Goal: Transaction & Acquisition: Purchase product/service

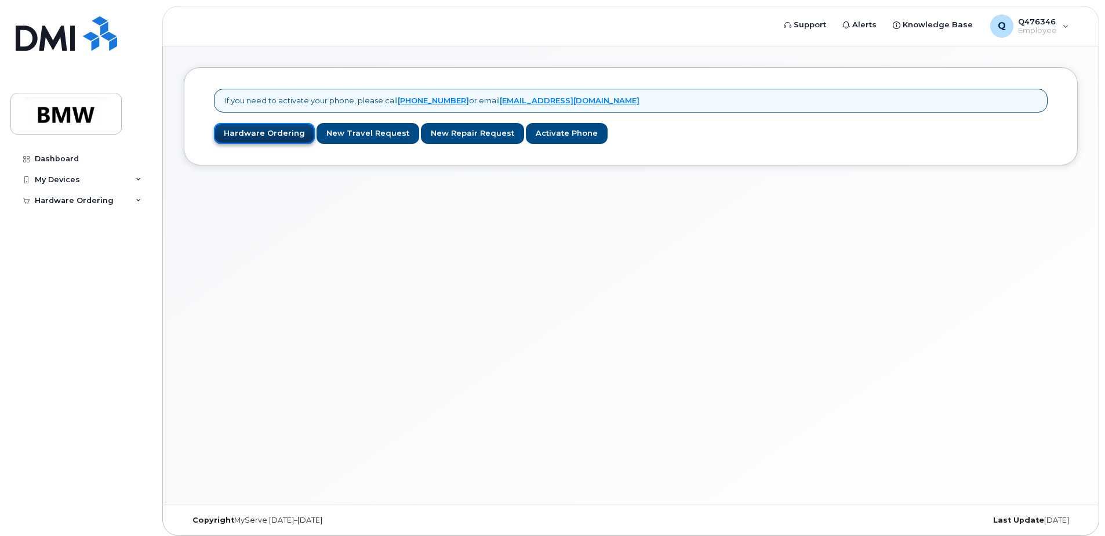
click at [264, 137] on link "Hardware Ordering" at bounding box center [264, 133] width 101 height 21
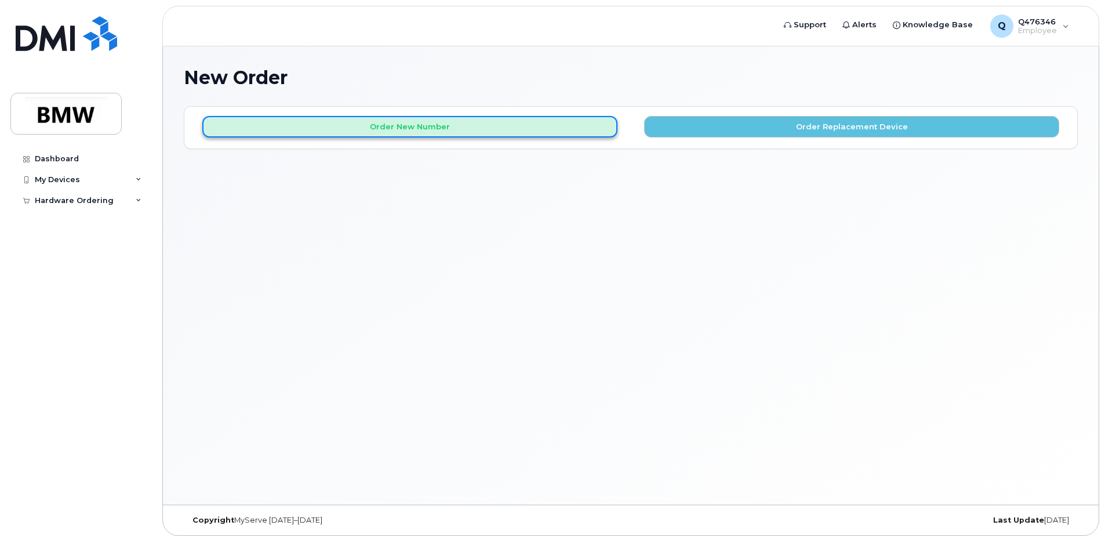
click at [441, 132] on button "Order New Number" at bounding box center [409, 126] width 415 height 21
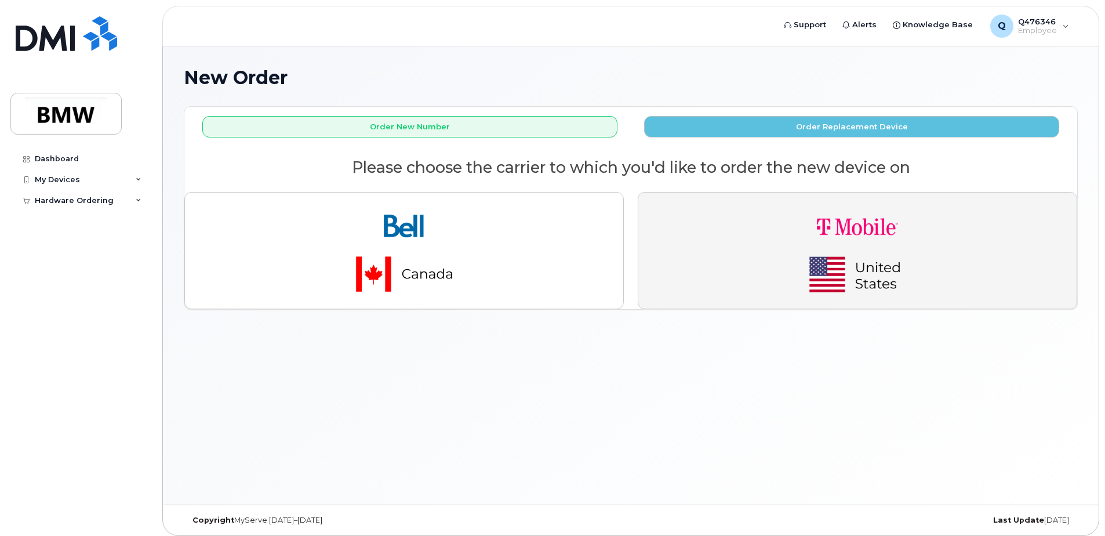
click at [817, 225] on img "button" at bounding box center [857, 250] width 162 height 97
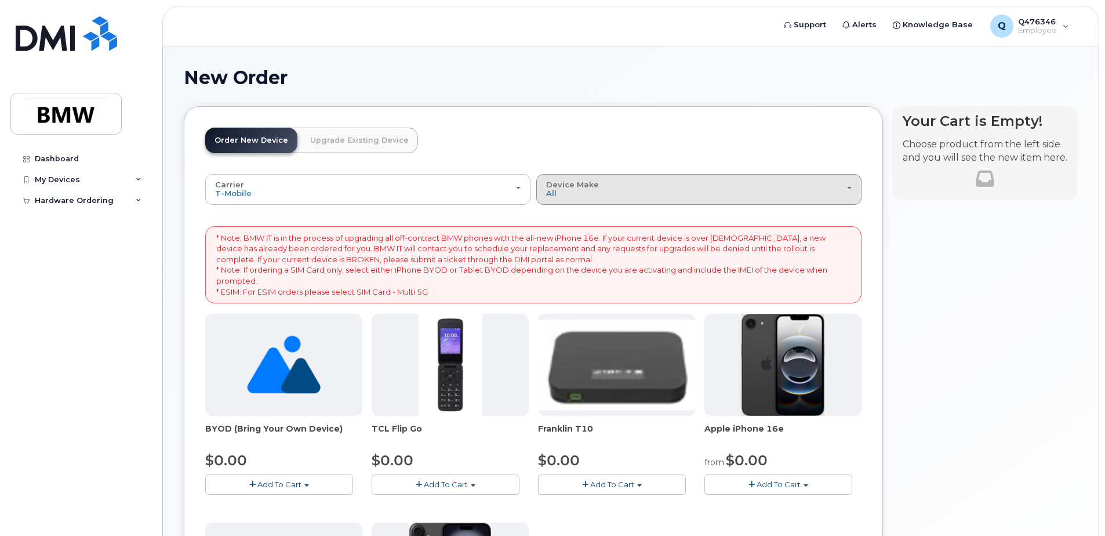
click at [571, 191] on div "Device Make All Cell Phone iPhone Modem" at bounding box center [699, 189] width 306 height 18
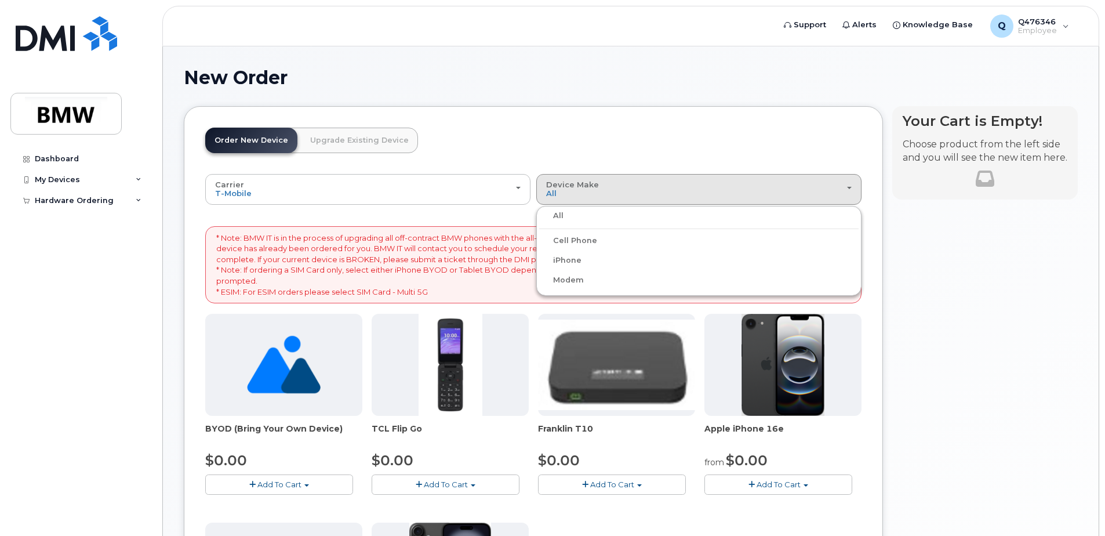
click at [573, 262] on label "iPhone" at bounding box center [560, 260] width 42 height 14
click at [0, 0] on input "iPhone" at bounding box center [0, 0] width 0 height 0
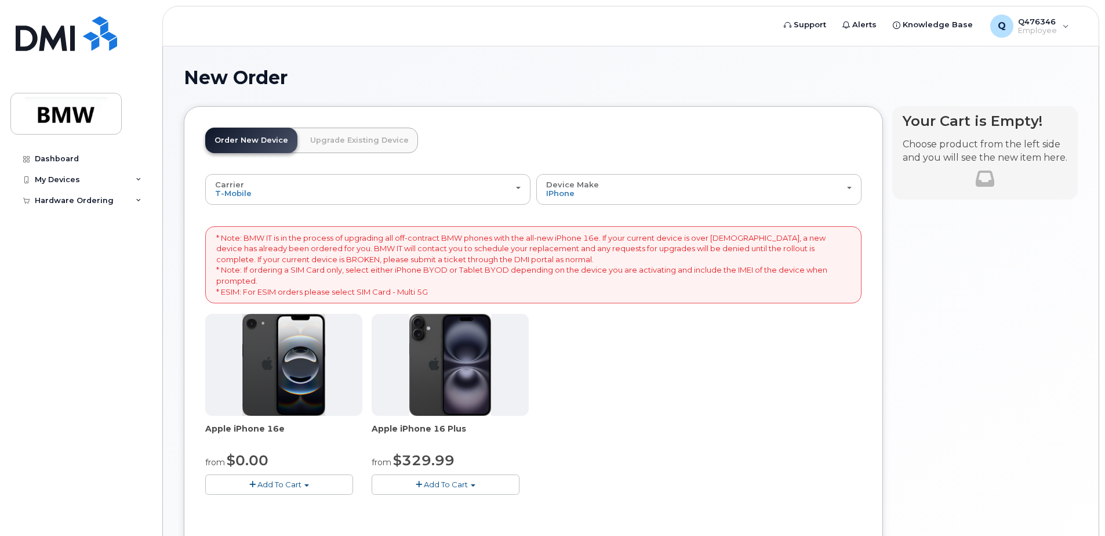
scroll to position [58, 0]
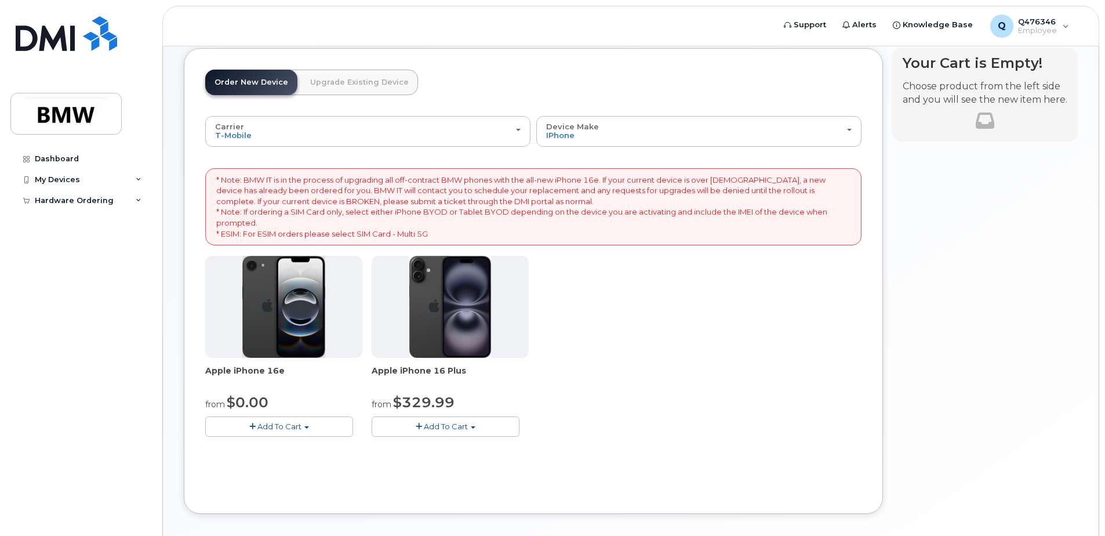
click at [263, 427] on span "Add To Cart" at bounding box center [279, 425] width 44 height 9
click at [274, 448] on link "$0.00 - 30 Month Activation (128GB)" at bounding box center [291, 448] width 167 height 14
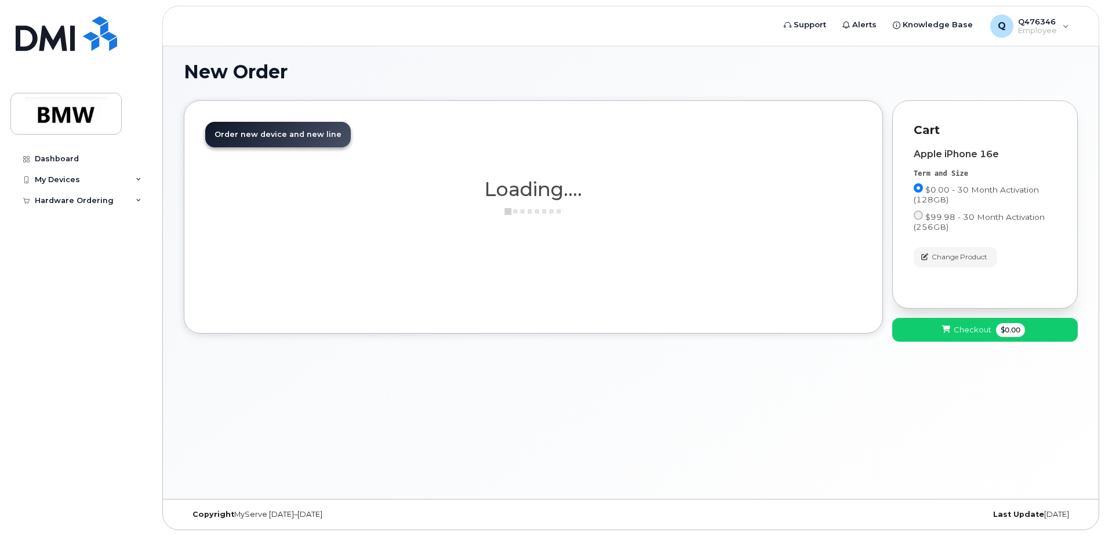
scroll to position [6, 0]
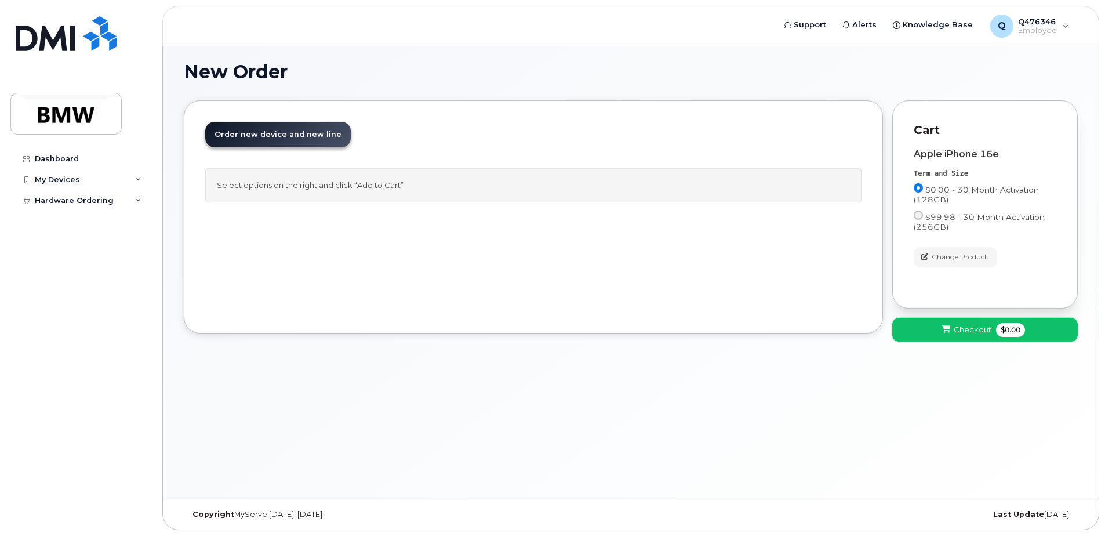
click at [980, 325] on span "Checkout" at bounding box center [973, 329] width 38 height 11
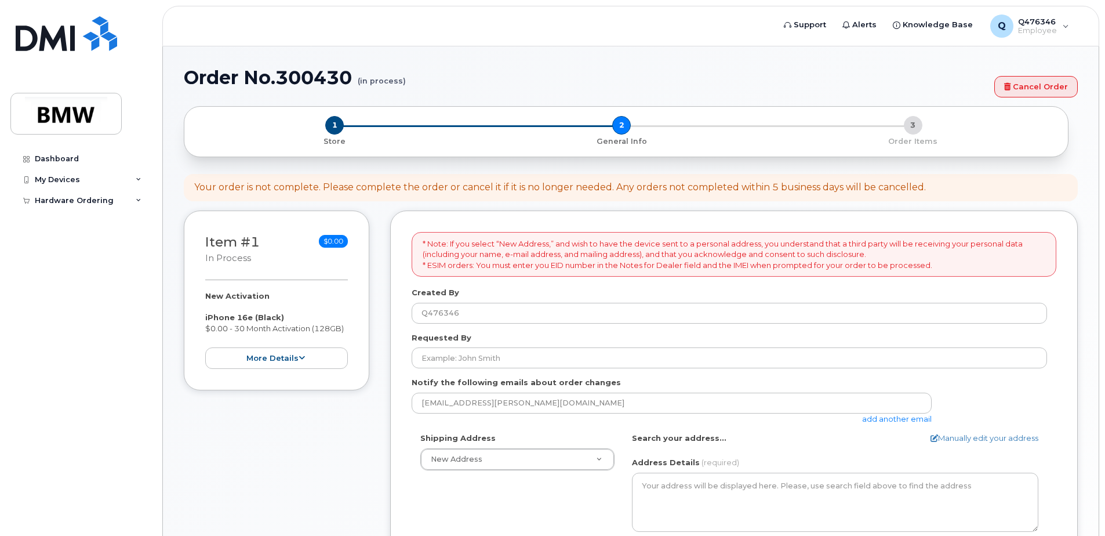
select select
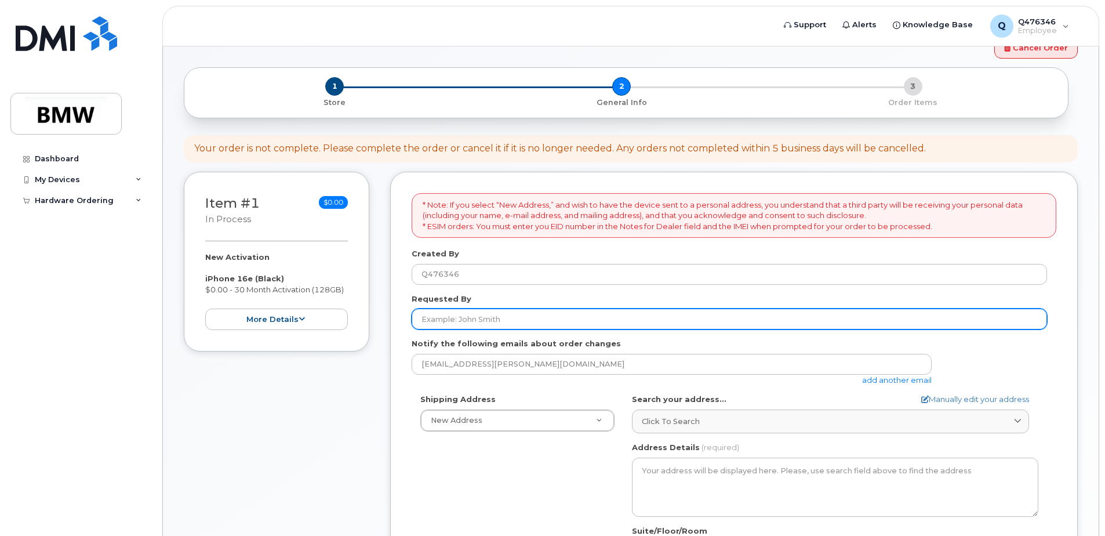
scroll to position [58, 0]
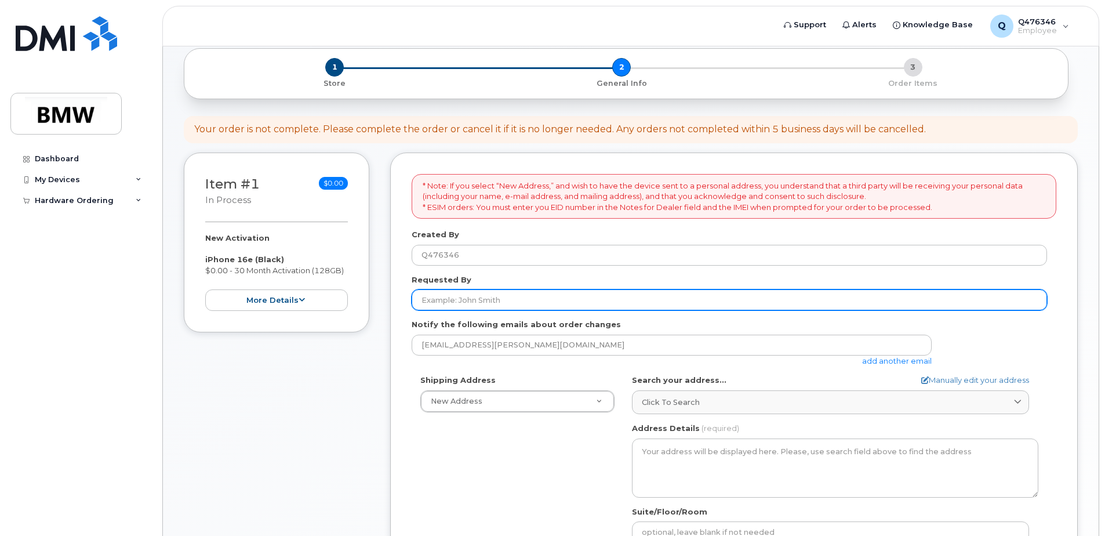
click at [481, 302] on input "Requested By" at bounding box center [729, 299] width 635 height 21
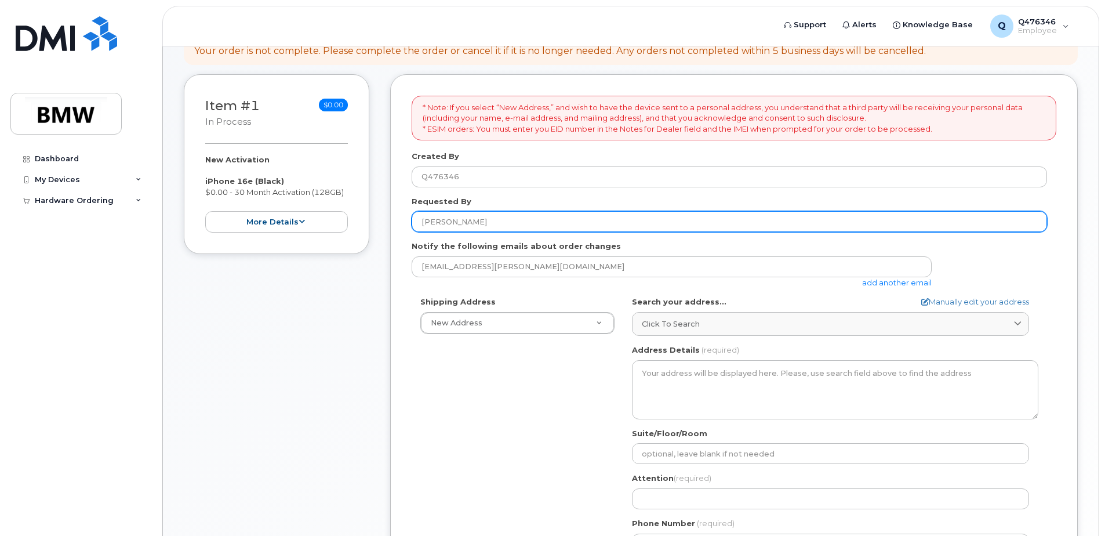
scroll to position [116, 0]
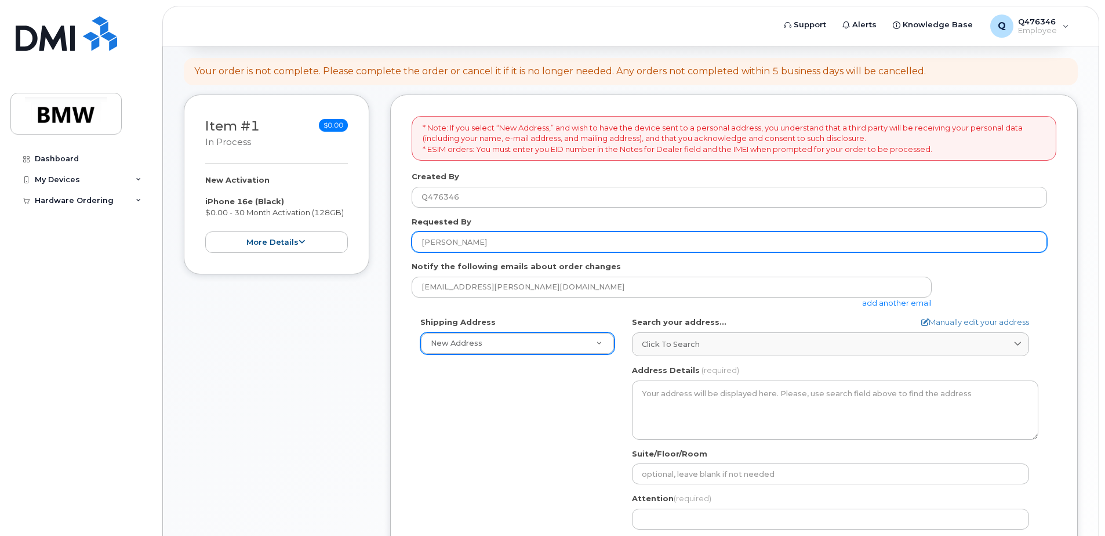
type input "[PERSON_NAME]"
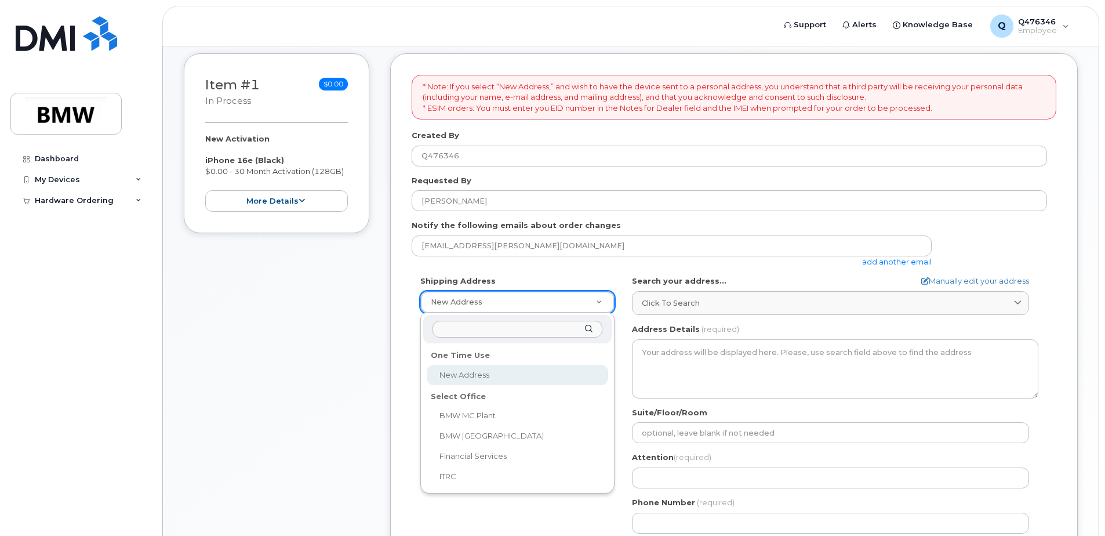
scroll to position [174, 0]
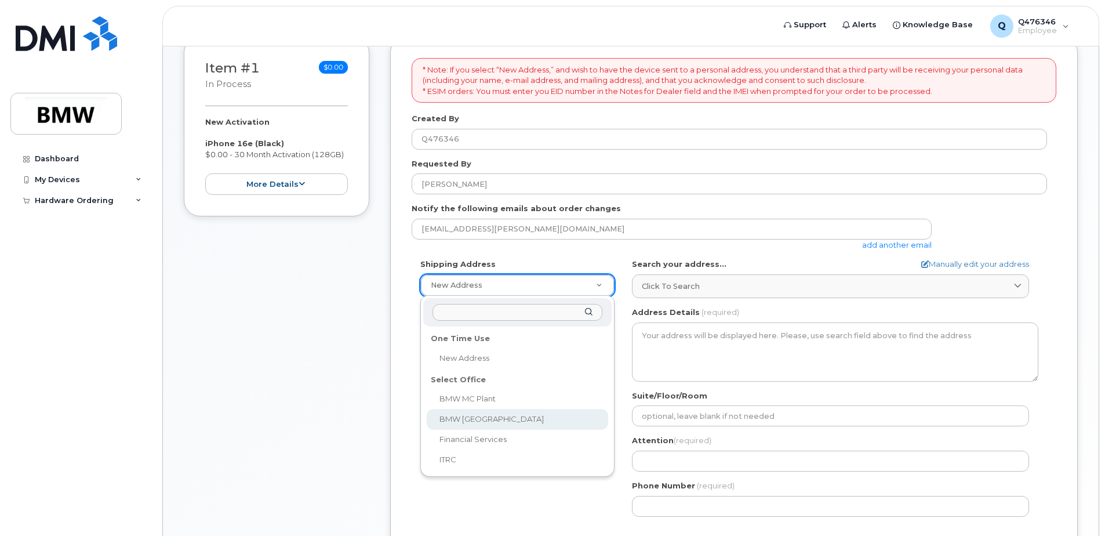
select select
type textarea "[GEOGRAPHIC_DATA] [GEOGRAPHIC_DATA][US_STATE]"
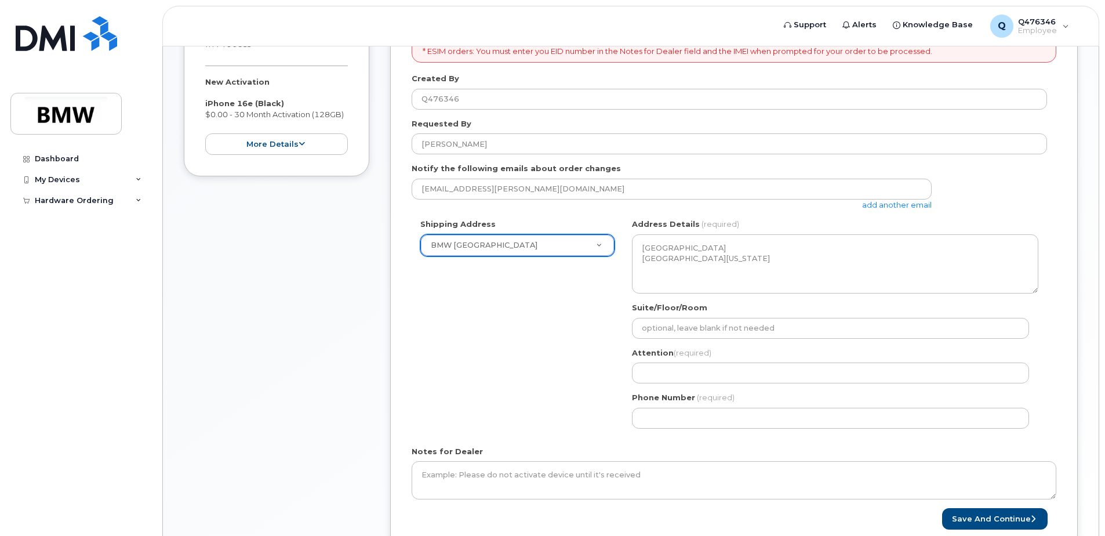
scroll to position [232, 0]
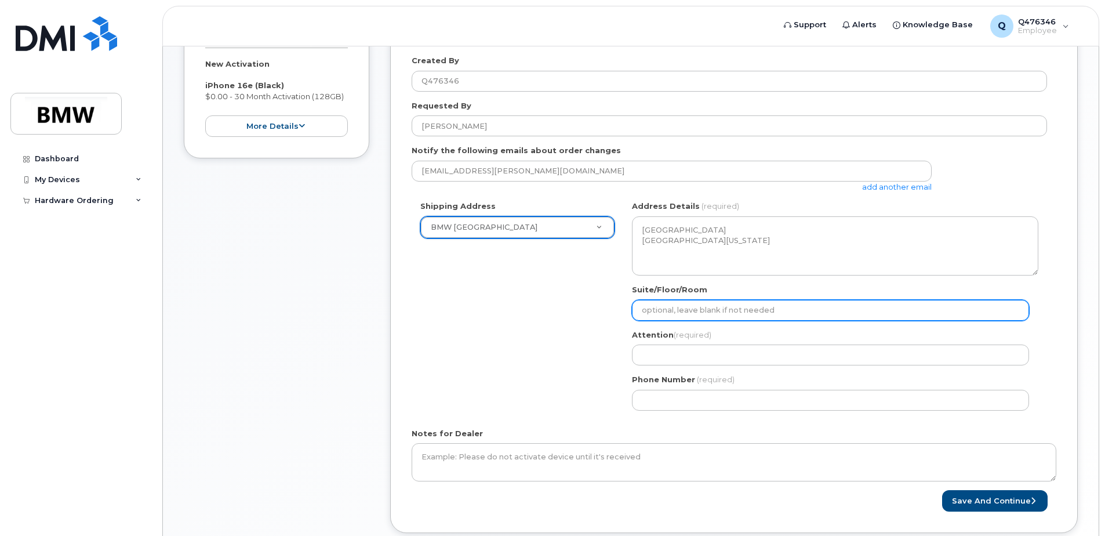
click at [671, 308] on input "Suite/Floor/Room" at bounding box center [830, 310] width 397 height 21
select select
type input "R"
select select
type input "Rj"
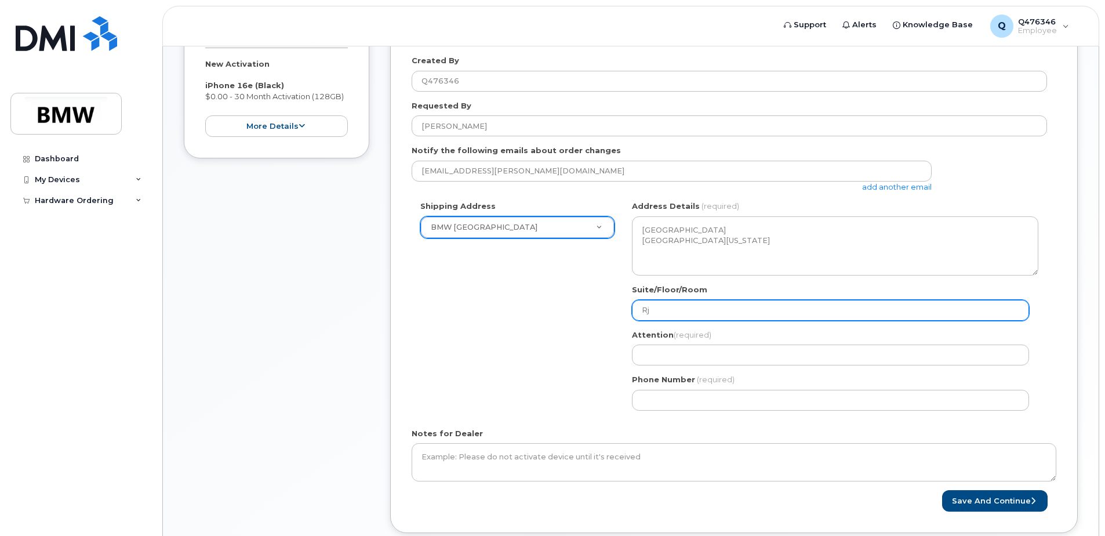
select select
type input "Rjo"
select select
type input "Rj"
select select
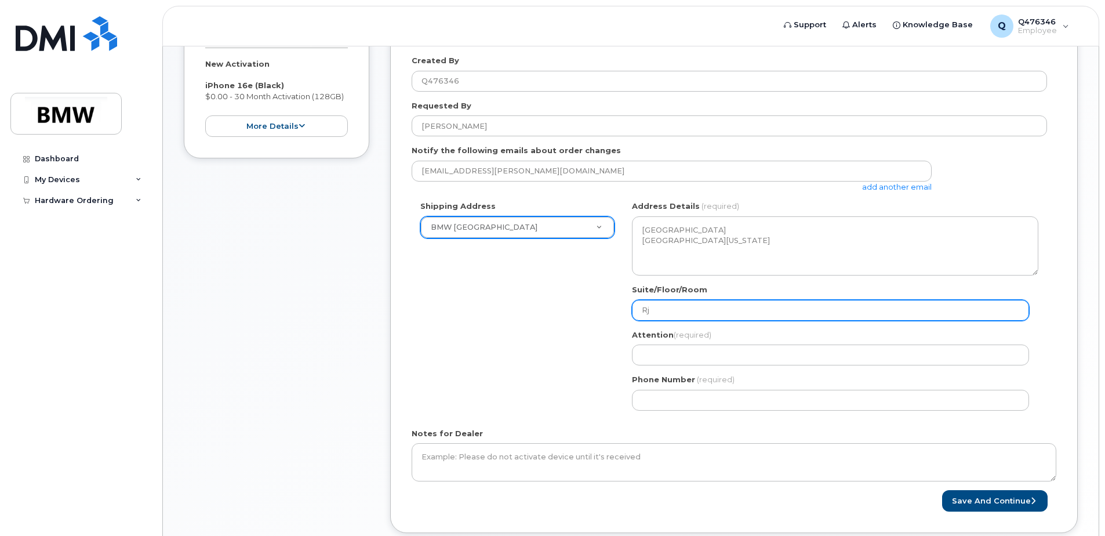
type input "R"
select select
type input "Ro"
select select
type input "Rol"
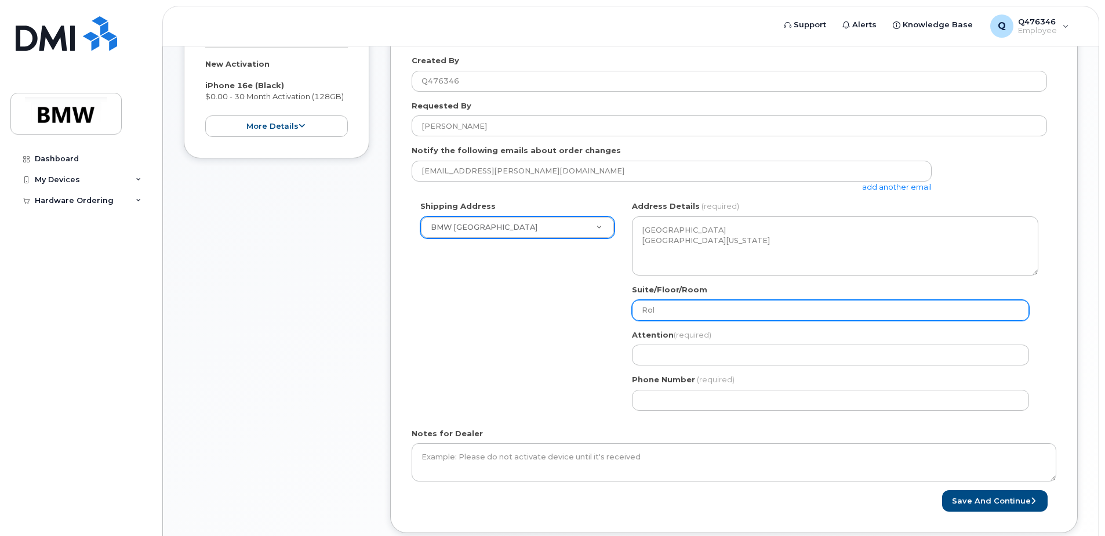
select select
type input "Roll"
select select
type input "Rolls"
select select
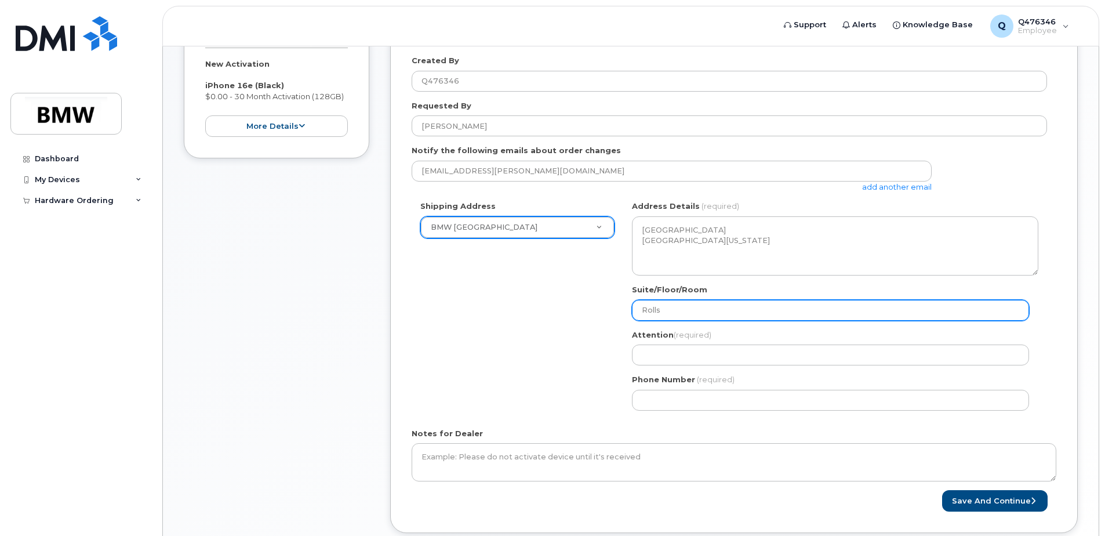
type input "Rolls-"
select select
type input "Rolls-R"
select select
type input "Rolls-Ro"
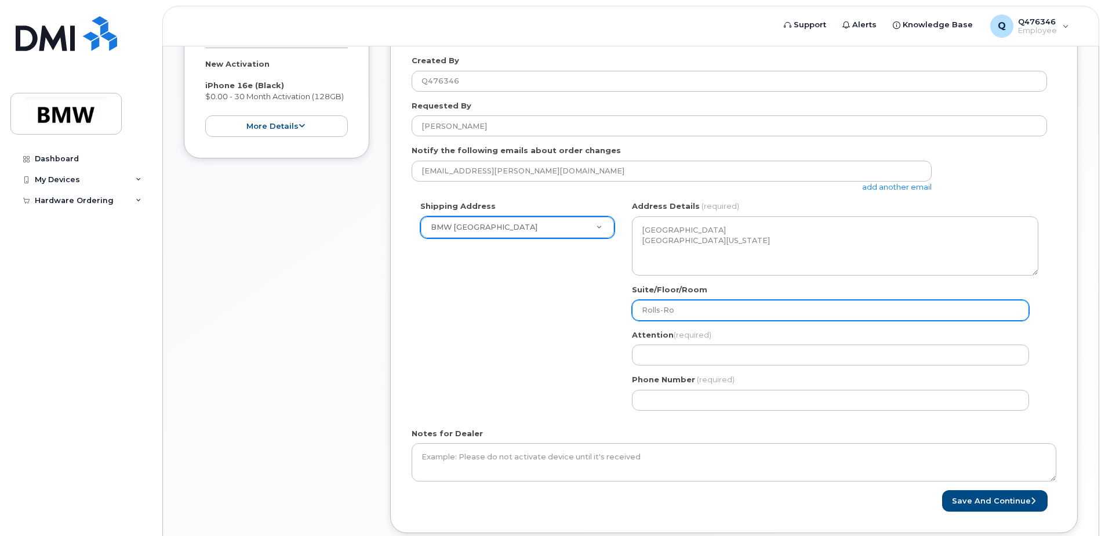
select select
type input "Rolls-Roy"
select select
type input "Rolls-Royc"
select select
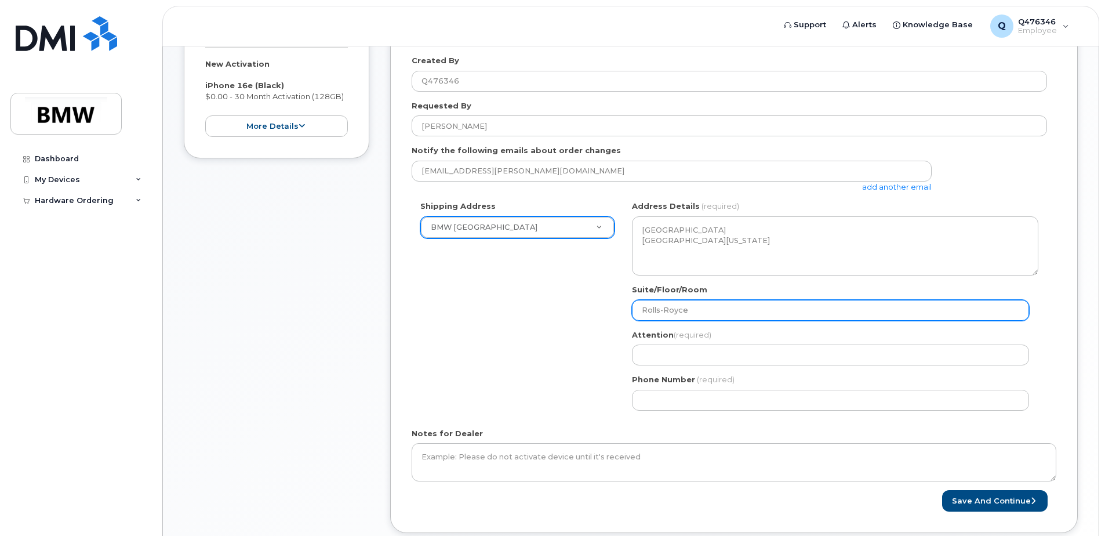
type input "Rolls-Royce"
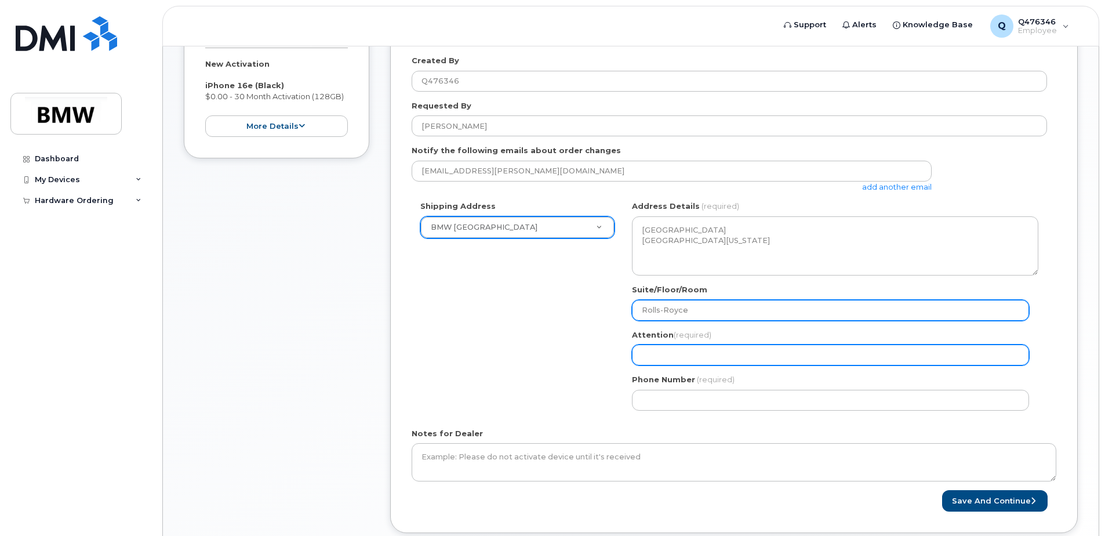
select select
type input "S"
select select
type input "Sy"
select select
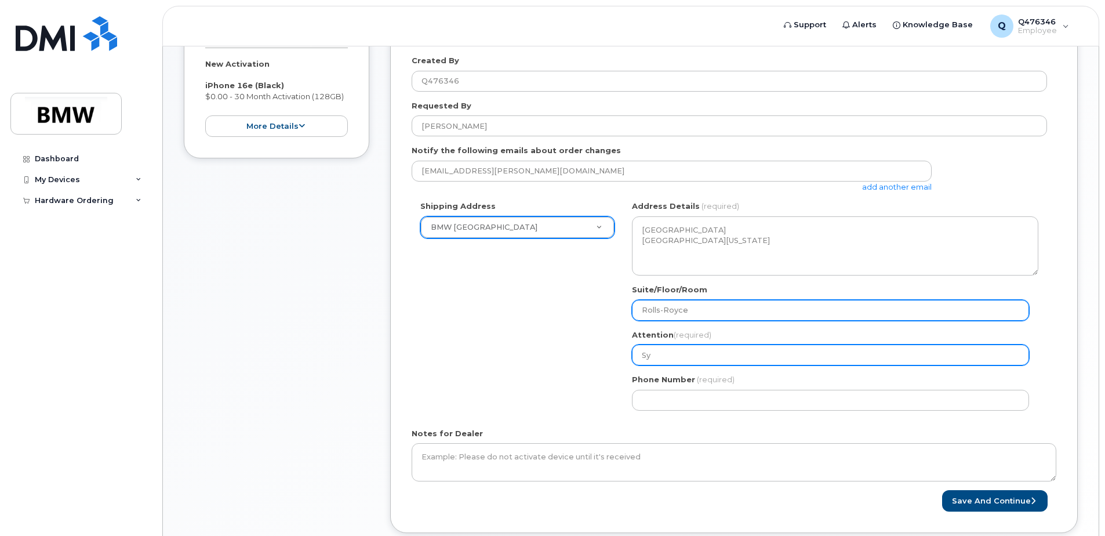
type input "[PERSON_NAME]"
select select
type input "Sydn"
select select
type input "Sydne"
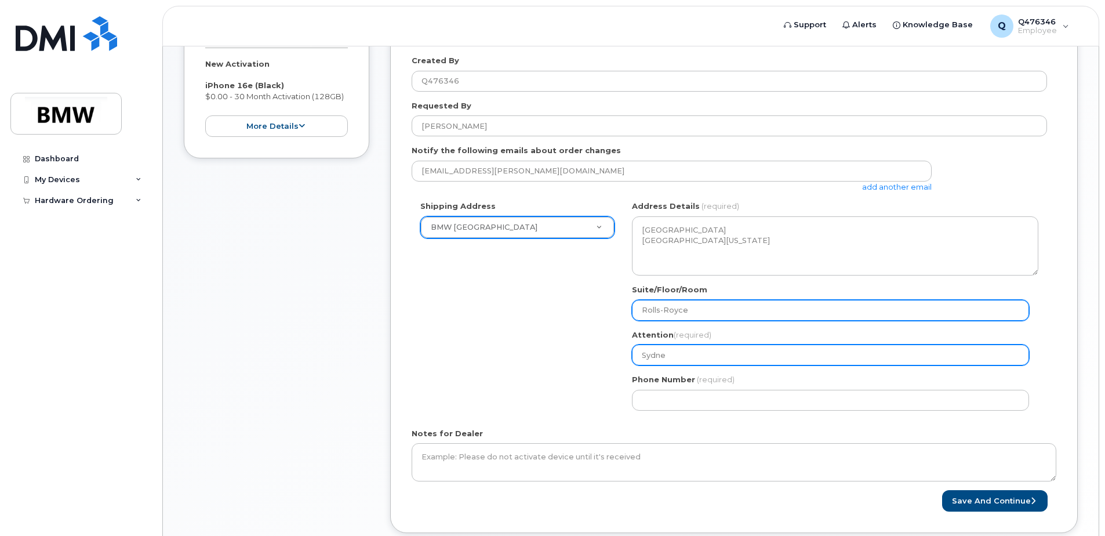
select select
type input "[GEOGRAPHIC_DATA]"
select select
type input "Sydney C"
select select
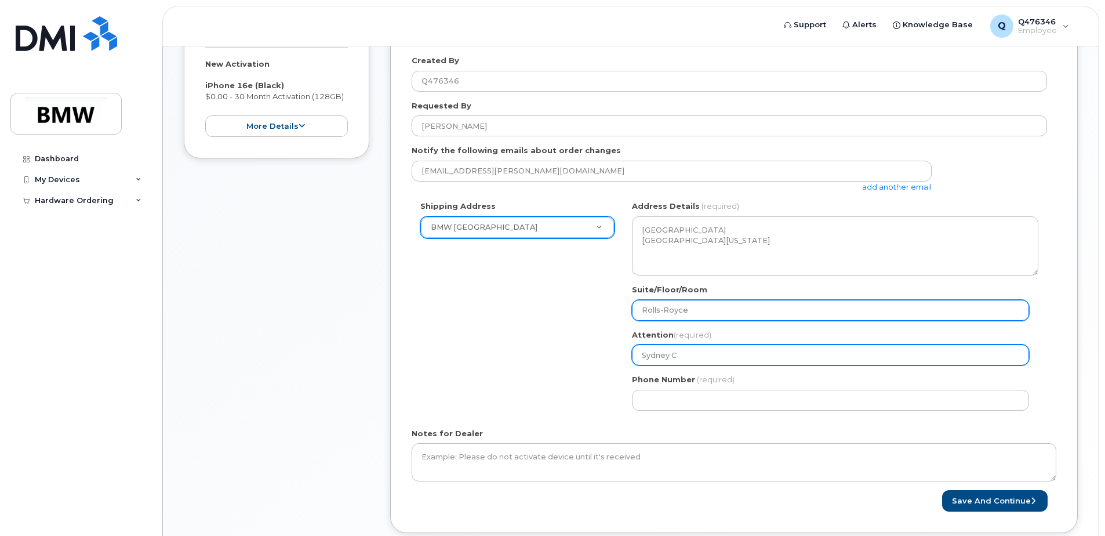
type input "Sydney Ca"
select select
type input "Sydney Car"
select select
type input "[PERSON_NAME]"
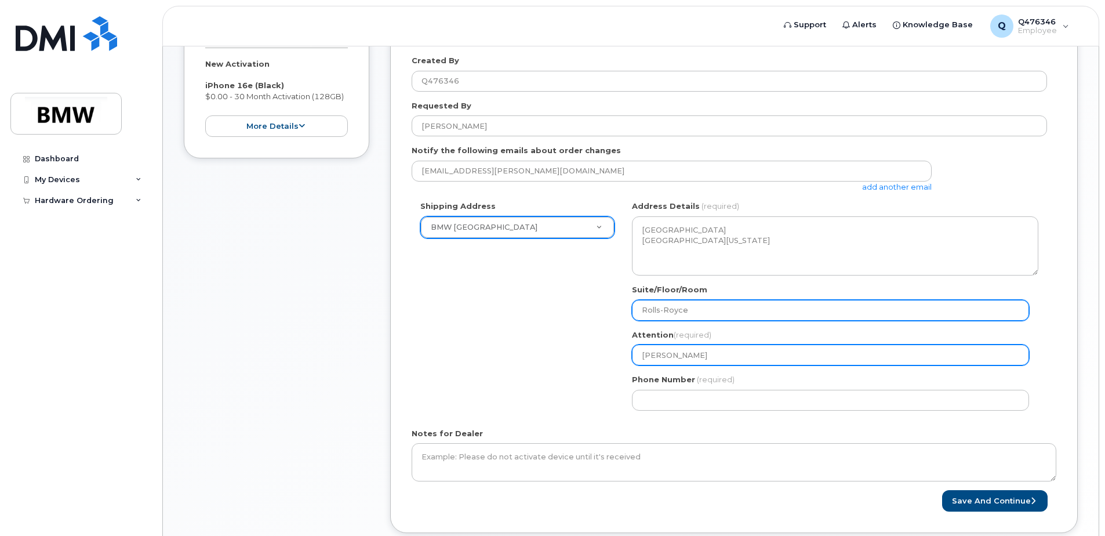
select select
type input "[PERSON_NAME]"
select select
type input "[PERSON_NAME]"
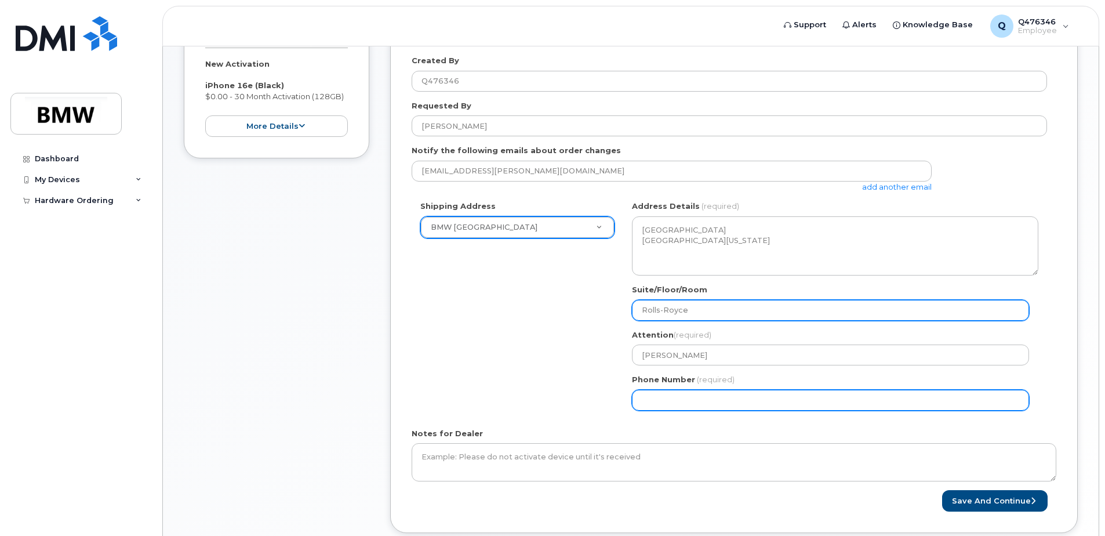
select select
type input "447492810"
select select
type input "4474928100"
select select
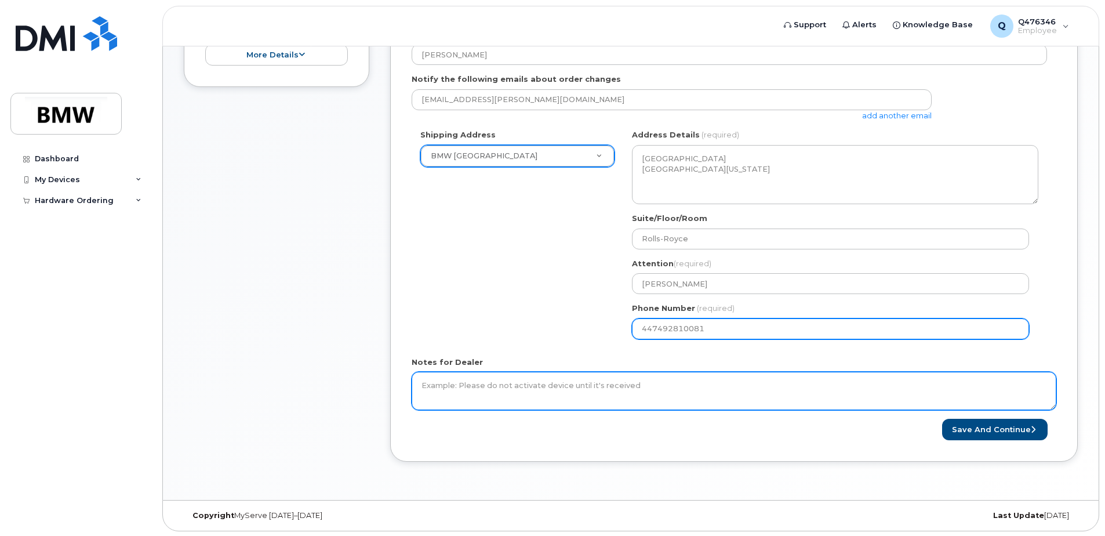
scroll to position [304, 0]
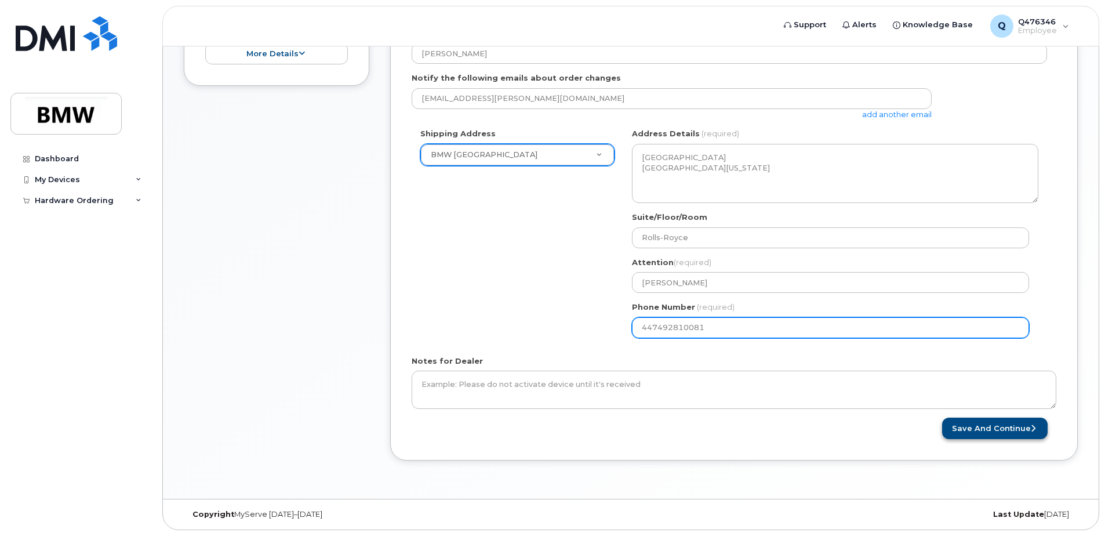
type input "447492810081"
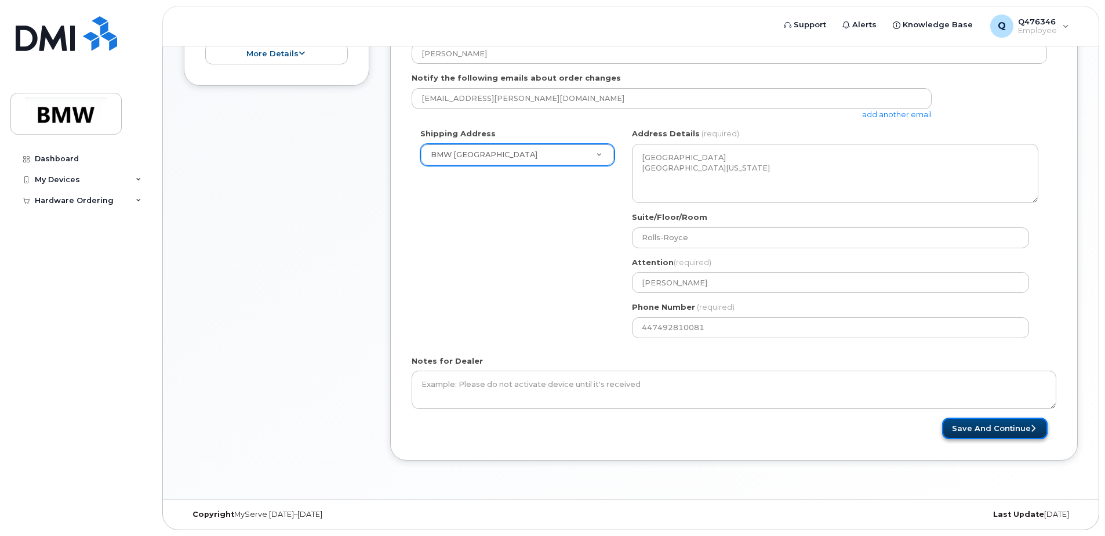
click at [994, 427] on button "Save and Continue" at bounding box center [995, 427] width 106 height 21
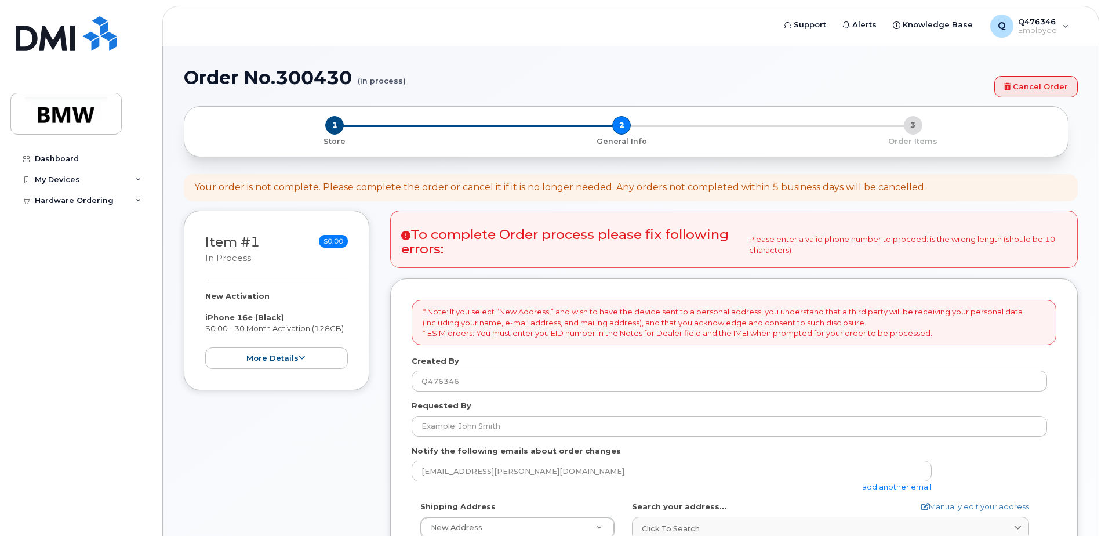
select select
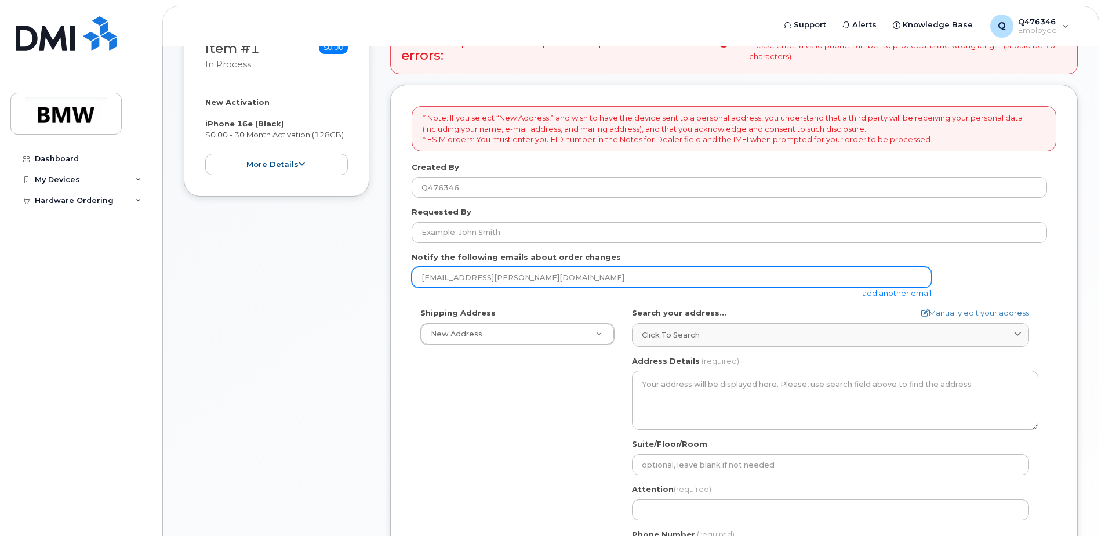
scroll to position [188, 0]
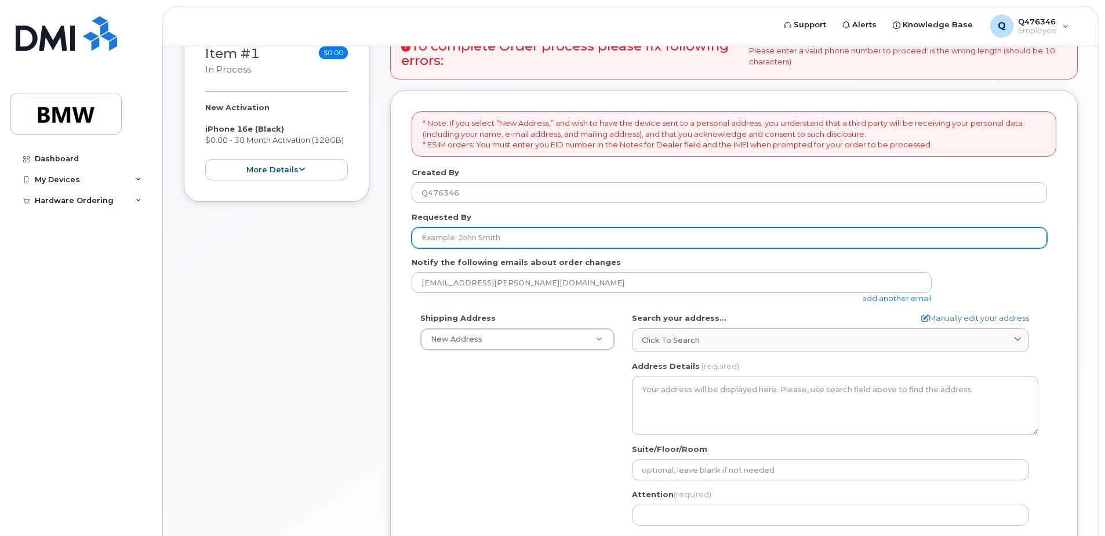
click at [522, 238] on input "Requested By" at bounding box center [729, 237] width 635 height 21
type input "[PERSON_NAME]"
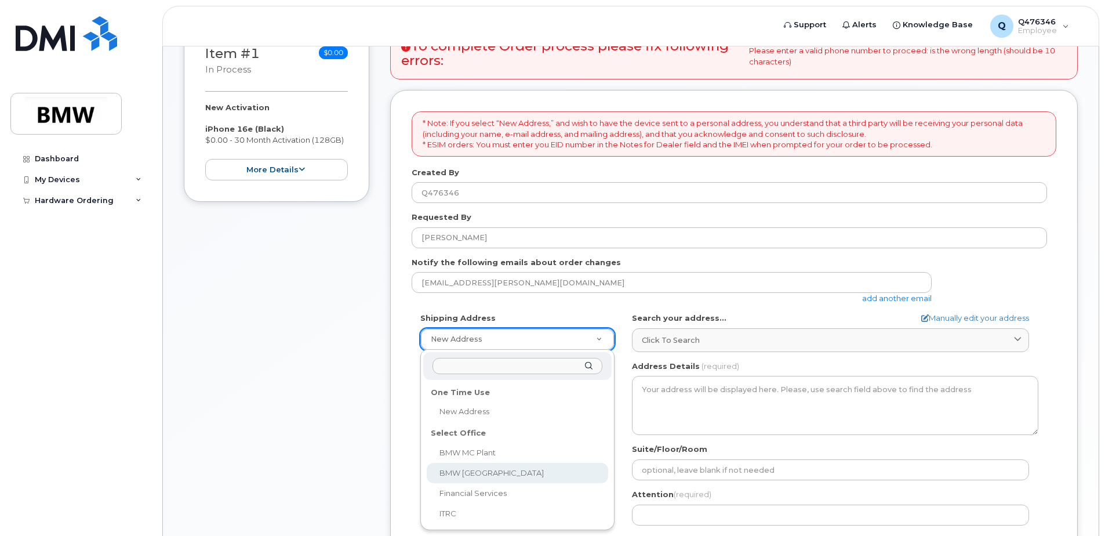
select select
type textarea "[GEOGRAPHIC_DATA] [GEOGRAPHIC_DATA][US_STATE]"
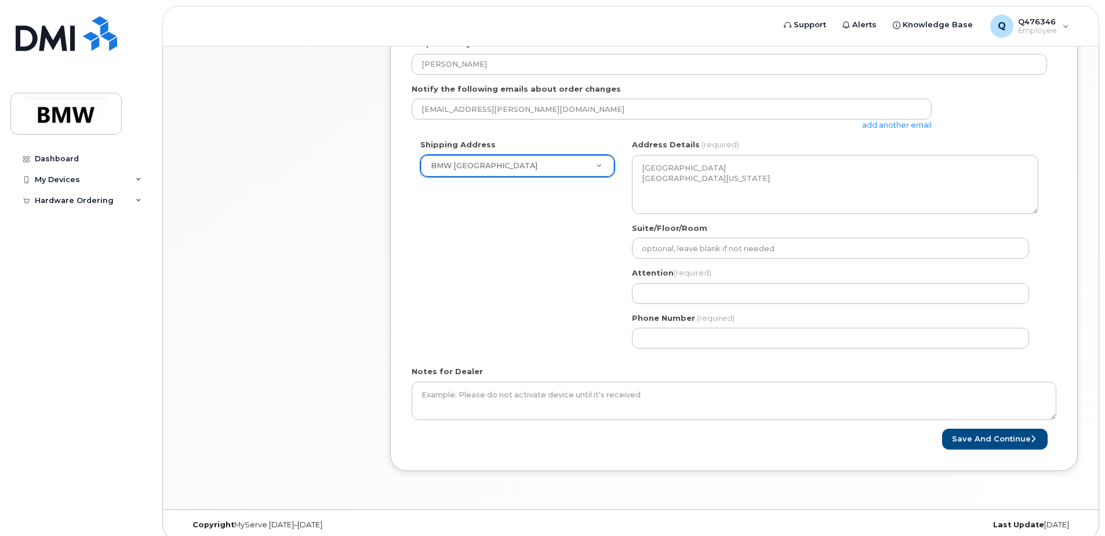
scroll to position [362, 0]
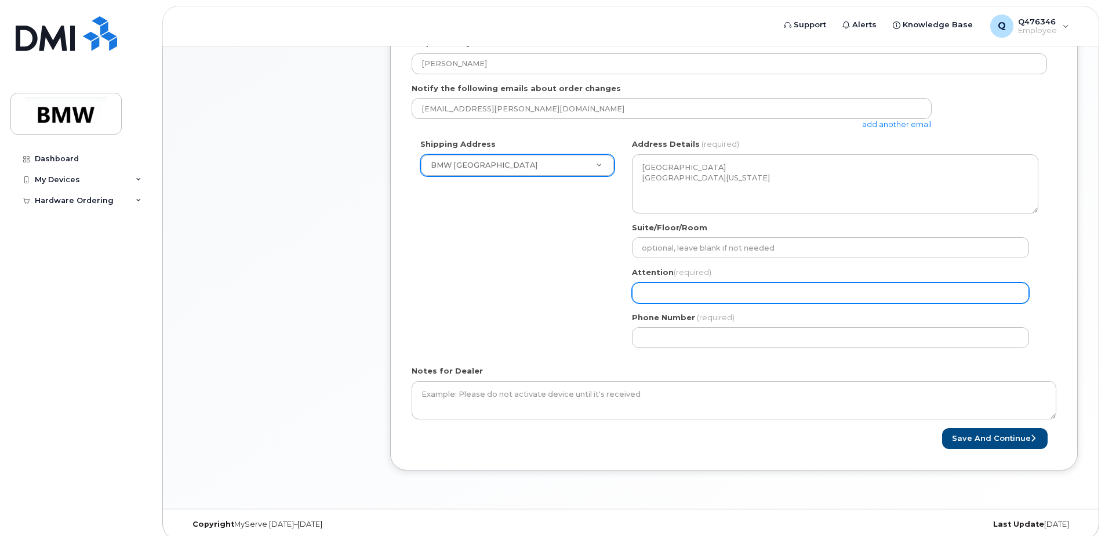
click at [677, 295] on input "Attention (required)" at bounding box center [830, 292] width 397 height 21
select select
type input "S"
select select
type input "Sy"
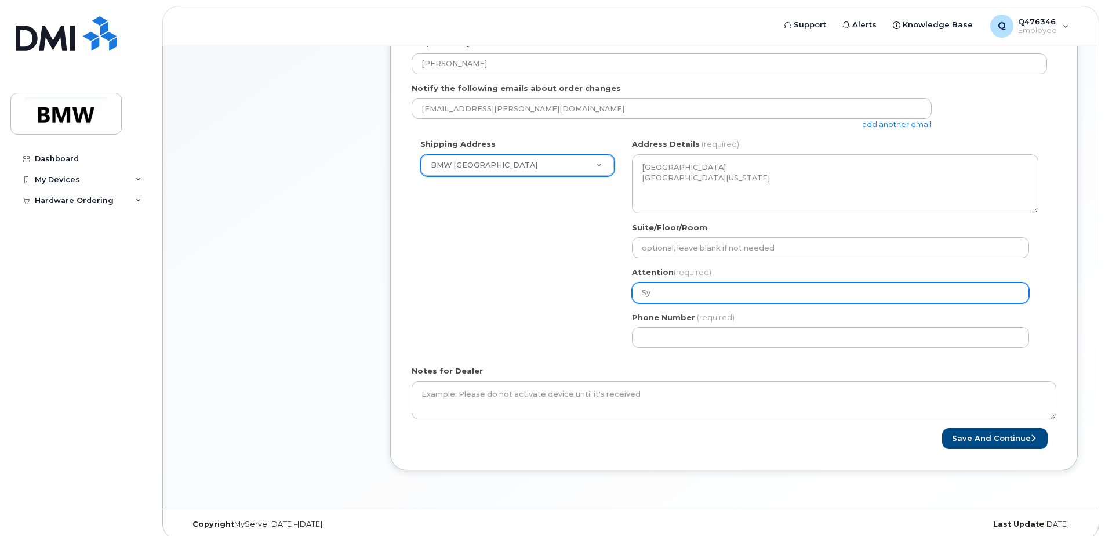
select select
type input "[PERSON_NAME]"
select select
type input "Sydn"
select select
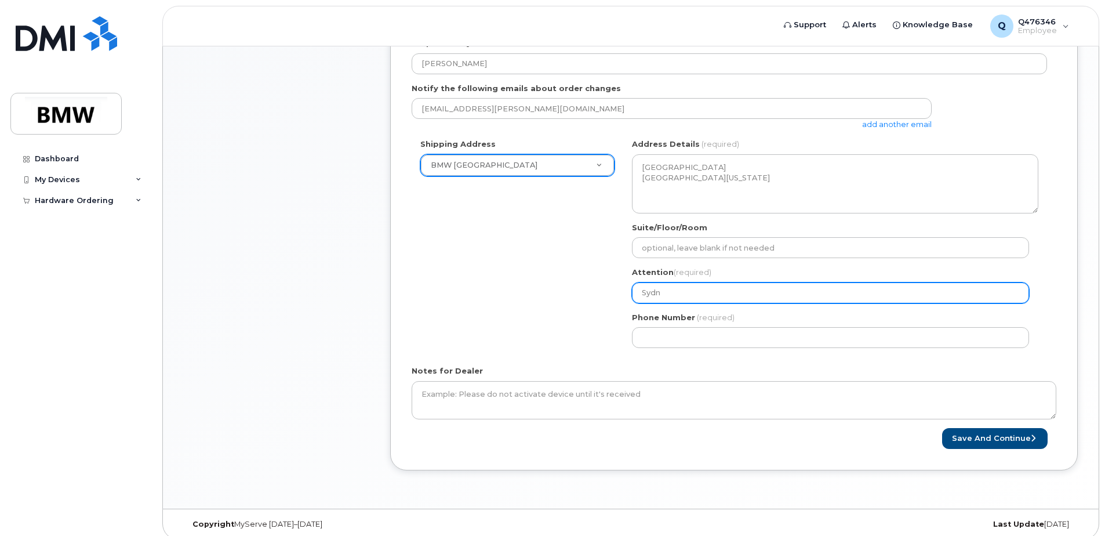
type input "Sydne"
select select
type input "Sydney"
select select
type input "Sydney C"
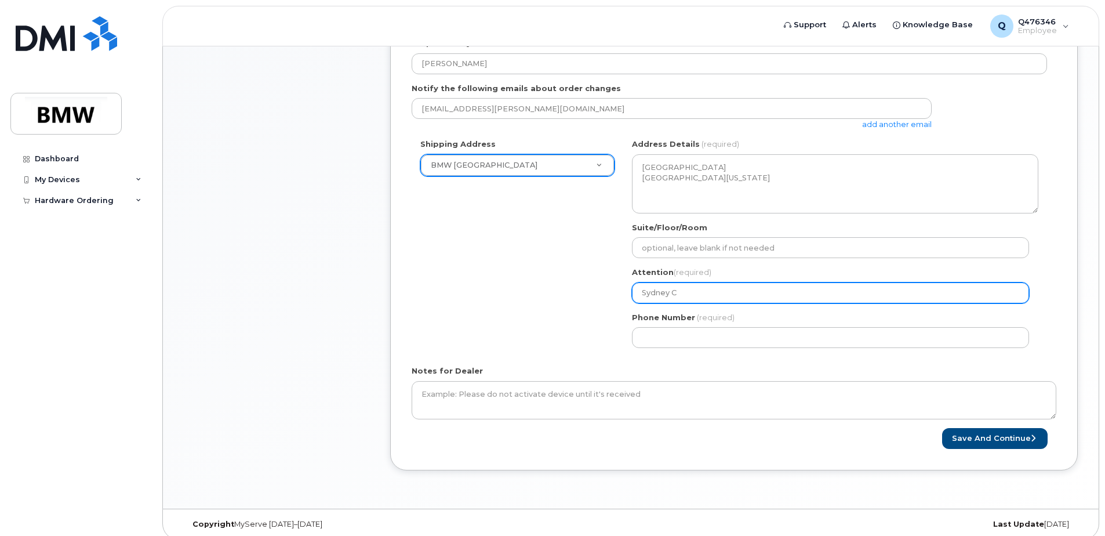
select select
type input "Sydney Ca"
select select
type input "Sydney Car"
select select
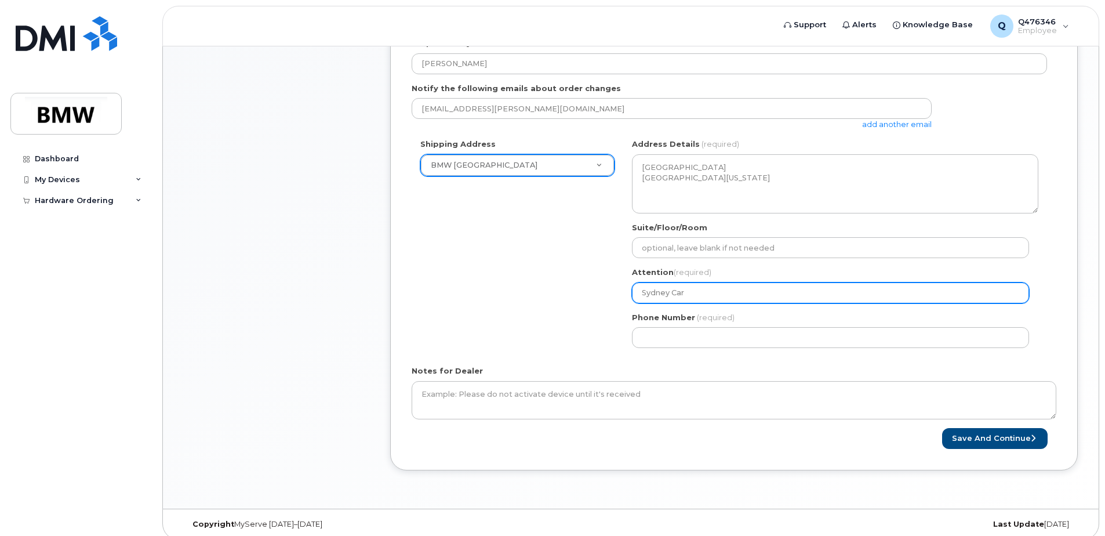
type input "Sydney Carn"
select select
type input "Sydney Carne"
select select
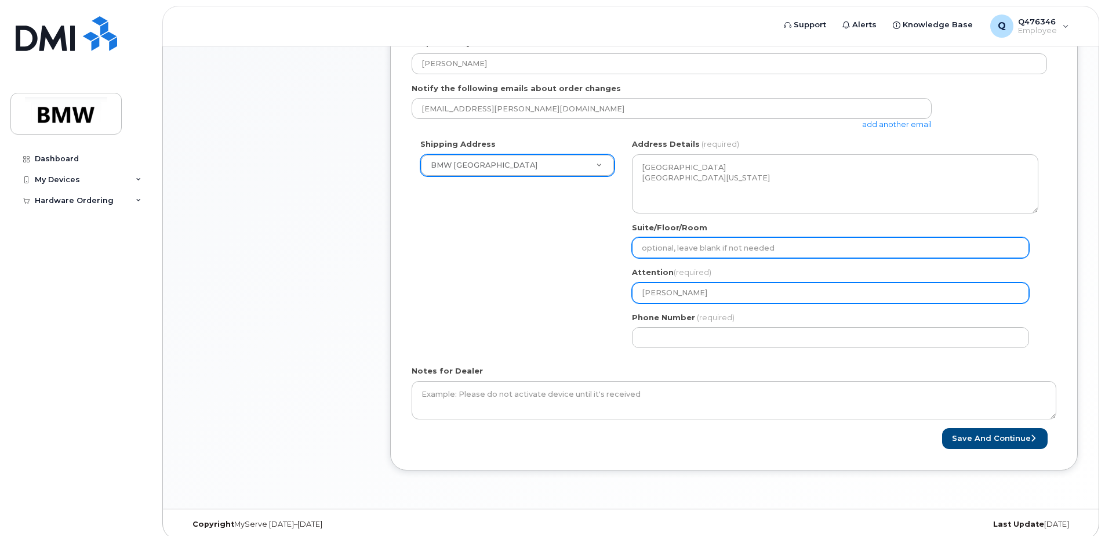
type input "Sydney Carnes"
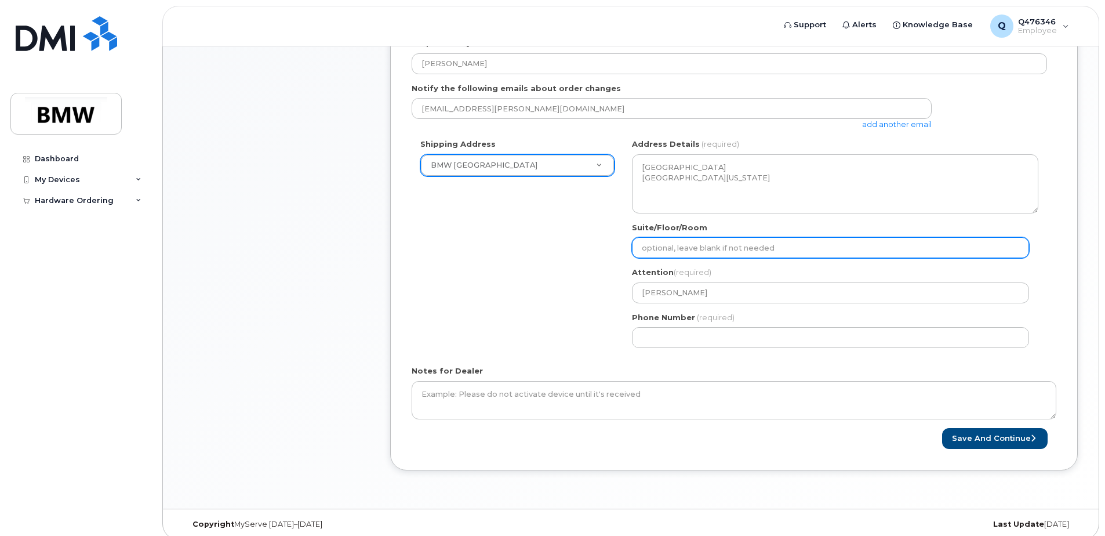
click at [708, 254] on input "Suite/Floor/Room" at bounding box center [830, 247] width 397 height 21
select select
type input "R"
select select
type input "Ro"
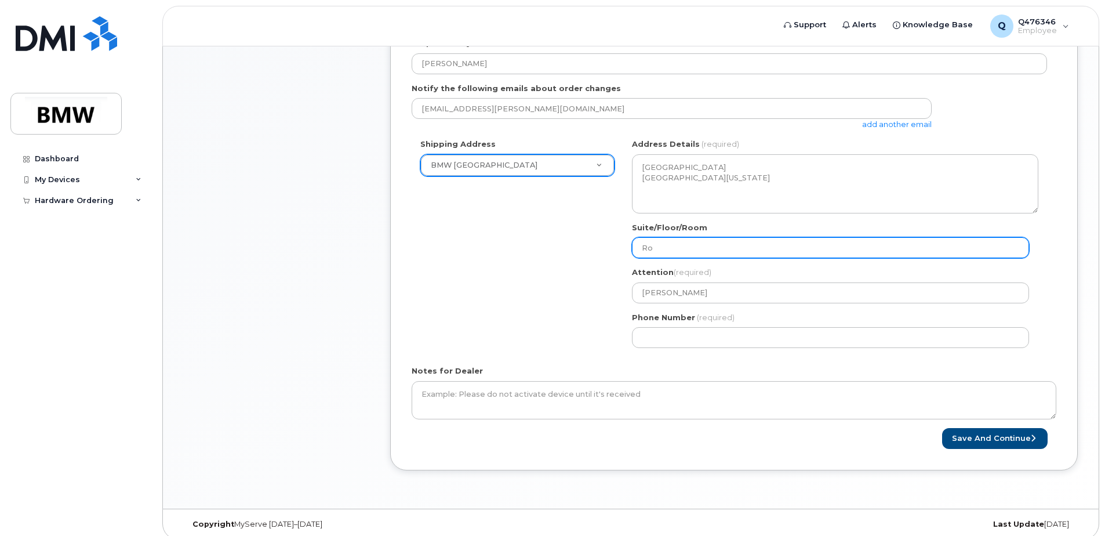
select select
type input "Rol"
select select
type input "Roll"
select select
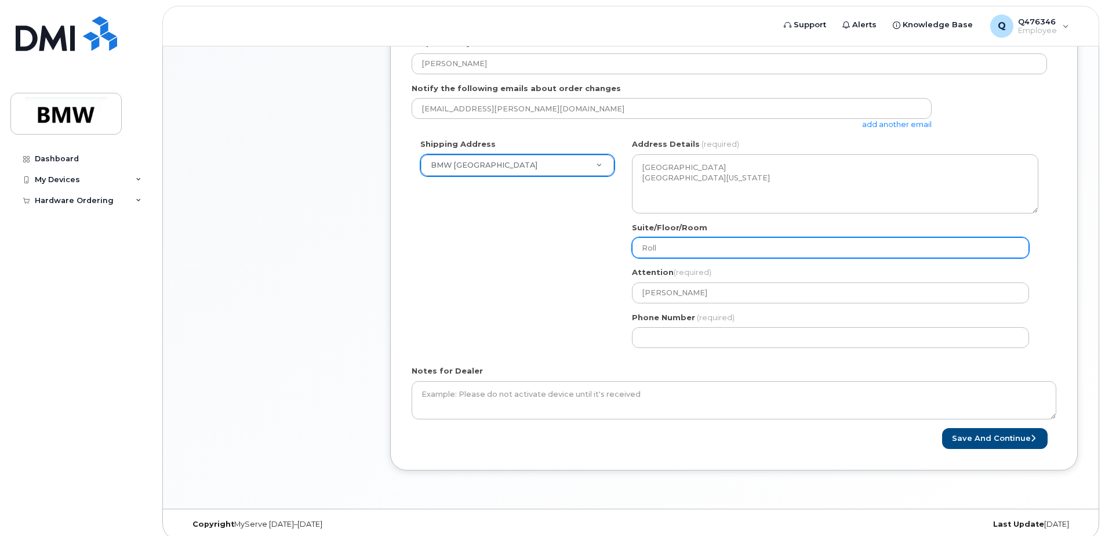
type input "Rolls"
select select
type input "Rolls-"
select select
type input "Rolls-R"
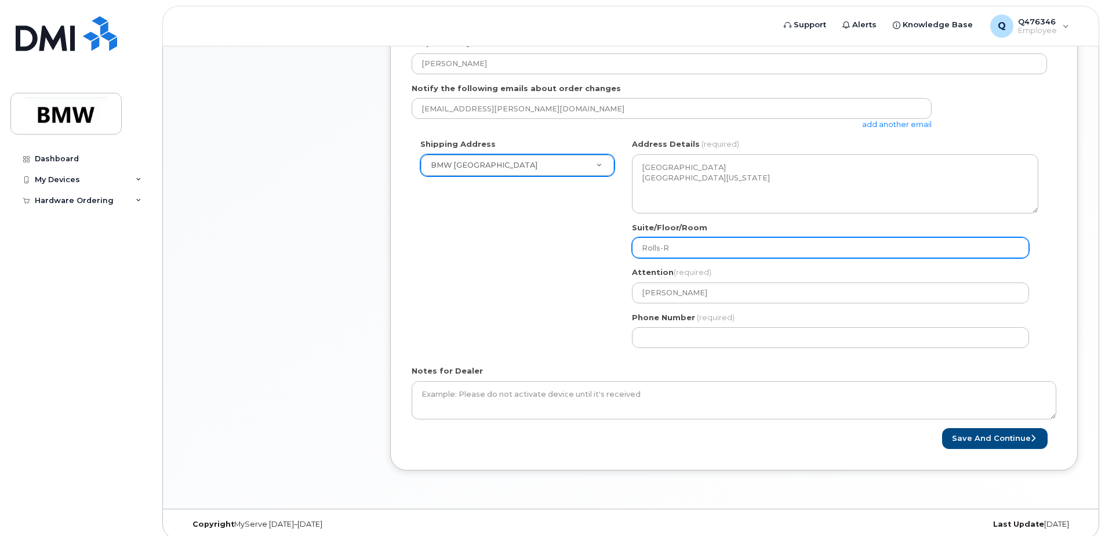
select select
type input "Rolls-Ro"
select select
type input "Rolls-Roy"
select select
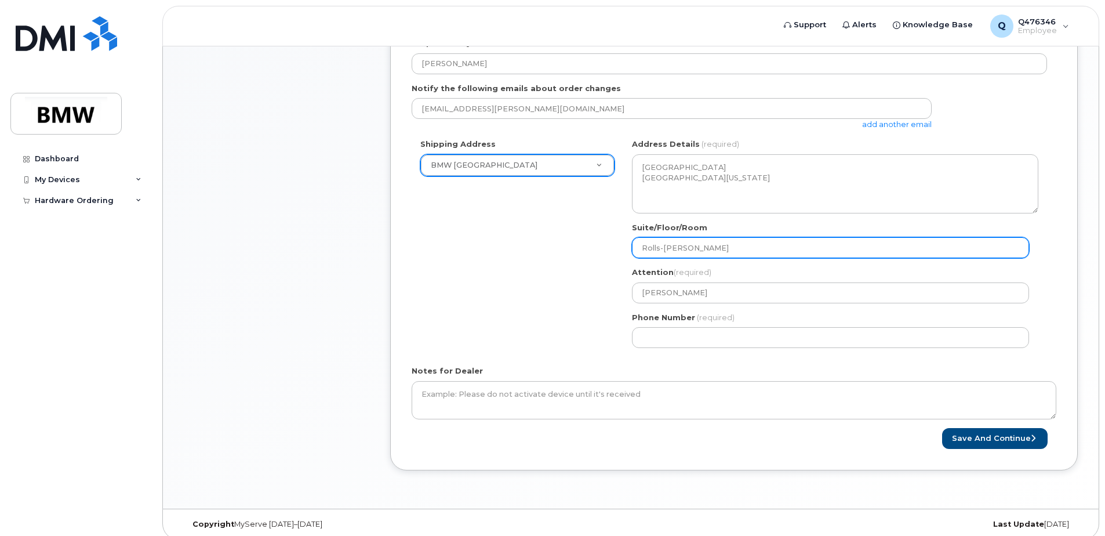
type input "Rolls-Royc"
select select
type input "Rolls-Royce"
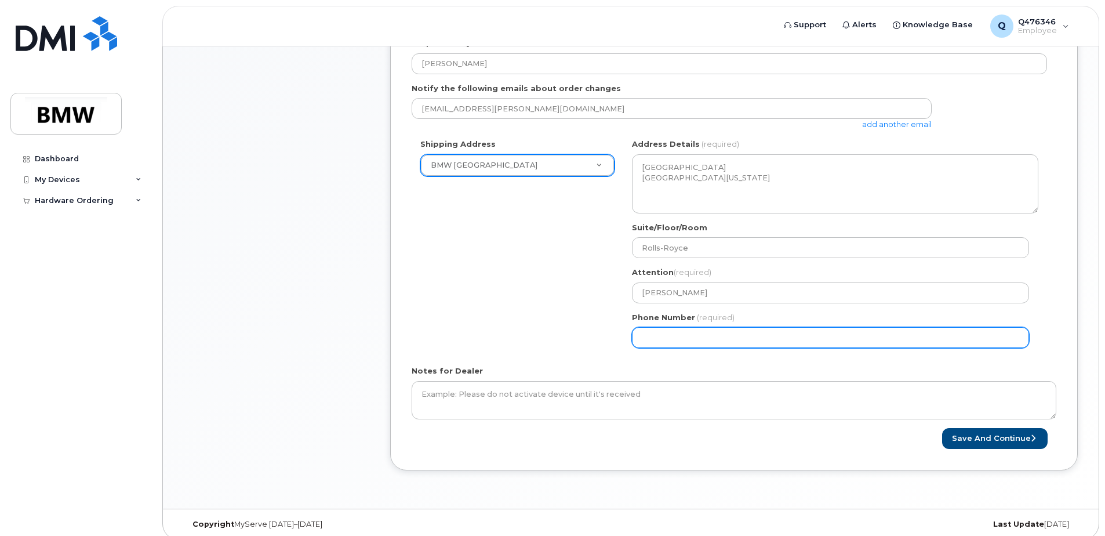
click at [730, 332] on input "Phone Number" at bounding box center [830, 337] width 397 height 21
click at [654, 341] on input "Phone Number" at bounding box center [830, 337] width 397 height 21
paste input "15518667081"
select select
type input "15518667081"
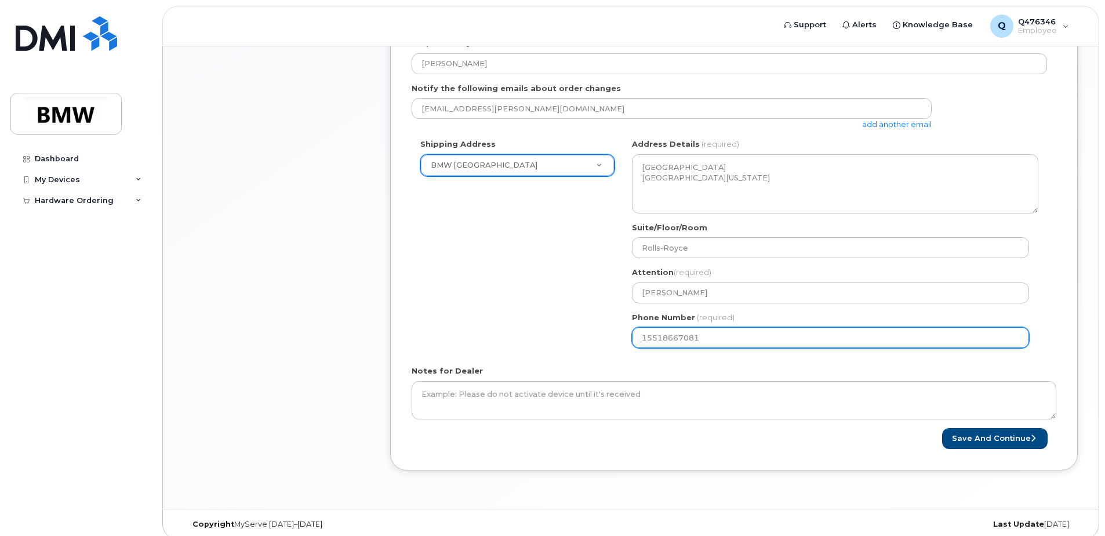
click at [648, 338] on input "15518667081" at bounding box center [830, 337] width 397 height 21
select select
type input "5518667081"
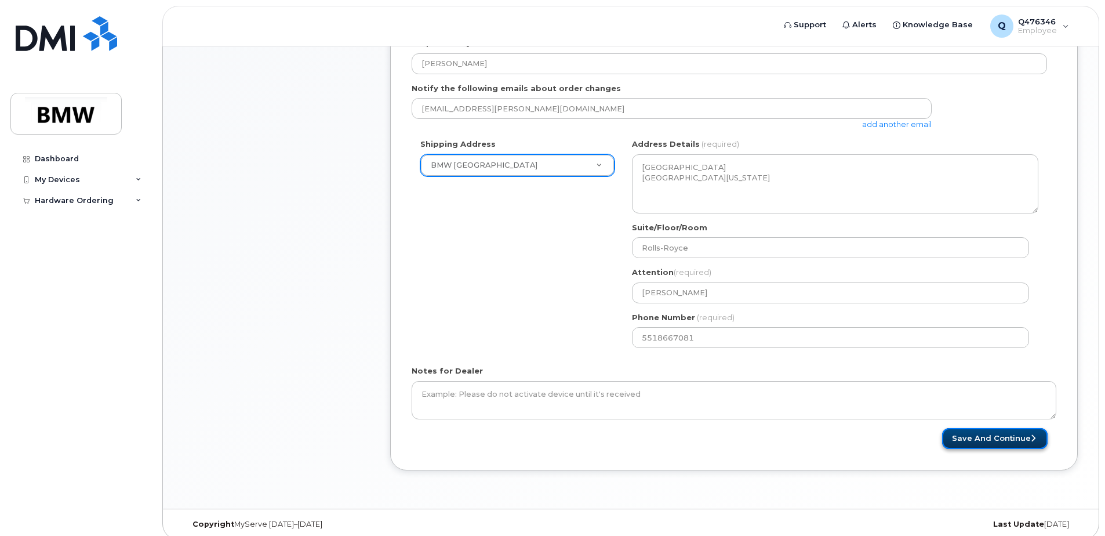
click at [980, 435] on button "Save and Continue" at bounding box center [995, 438] width 106 height 21
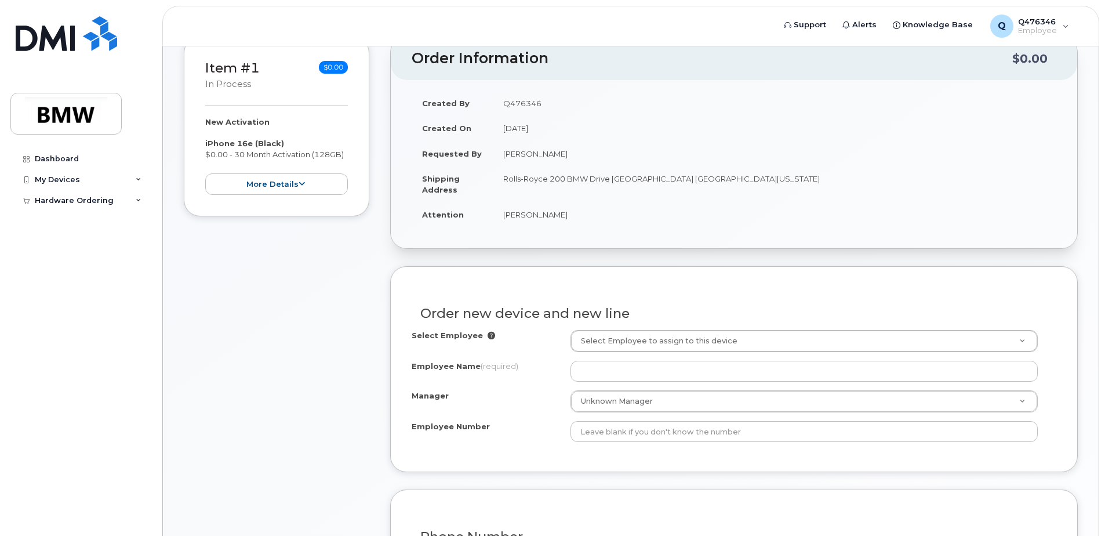
scroll to position [232, 0]
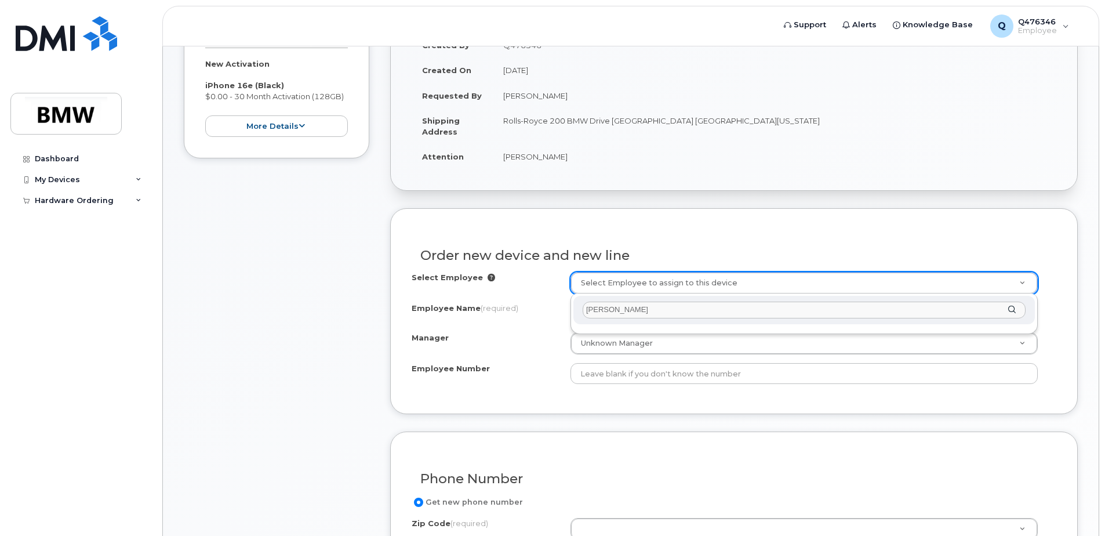
drag, startPoint x: 649, startPoint y: 308, endPoint x: 609, endPoint y: 307, distance: 40.0
click at [612, 307] on input "[PERSON_NAME]" at bounding box center [804, 309] width 443 height 17
type input "S"
type input "C"
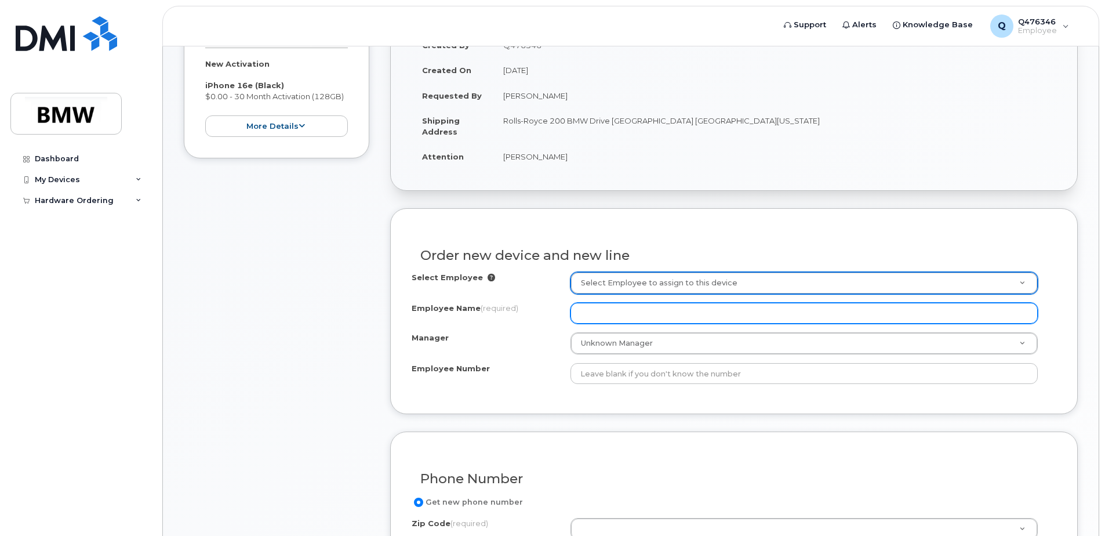
click at [617, 308] on input "Employee Name (required)" at bounding box center [803, 313] width 467 height 21
type input "[PERSON_NAME]"
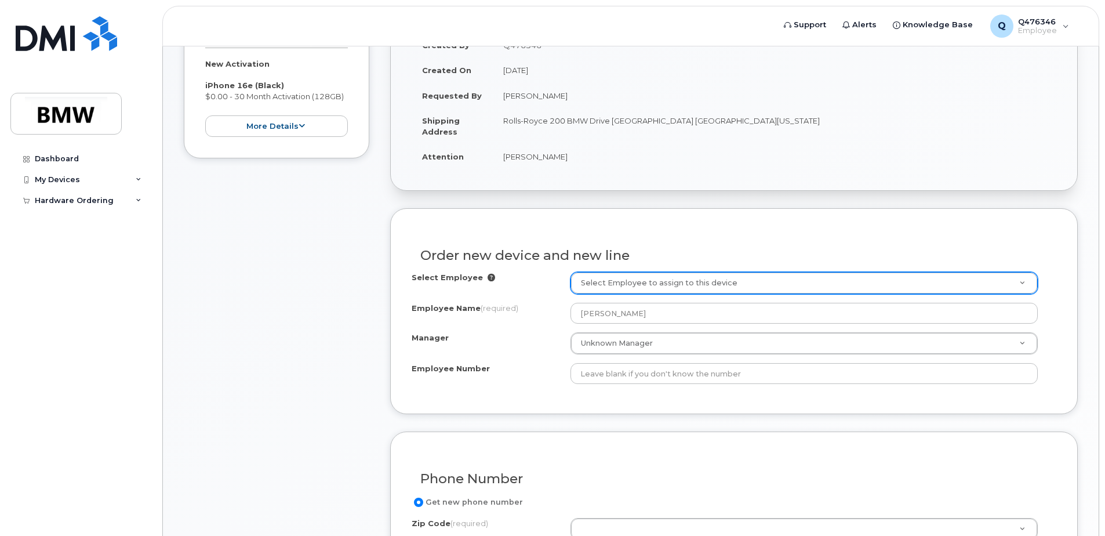
click at [634, 295] on div "Select Employee Select Employee to assign to this device Employee Name (require…" at bounding box center [734, 328] width 645 height 112
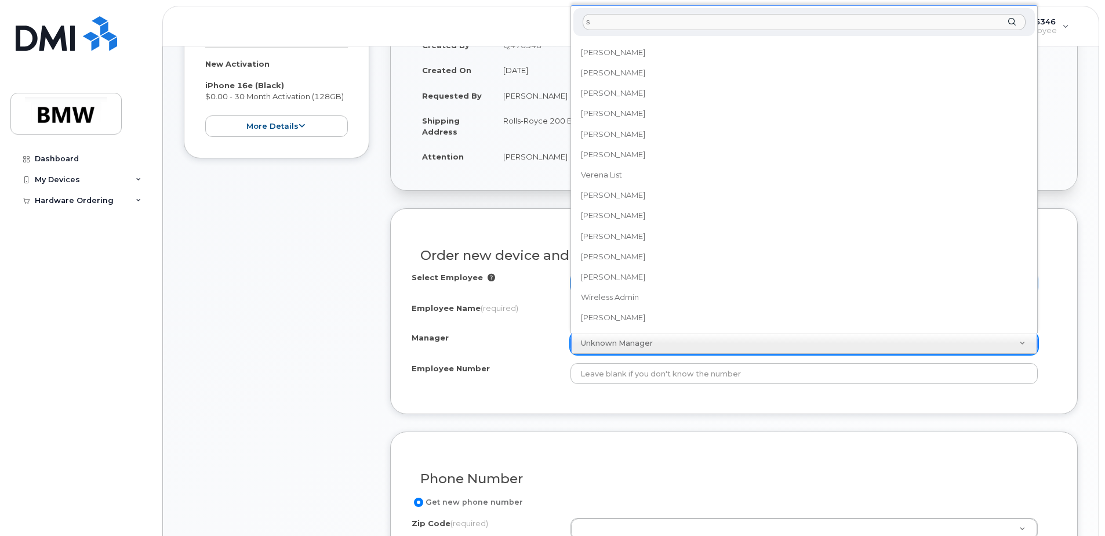
scroll to position [0, 0]
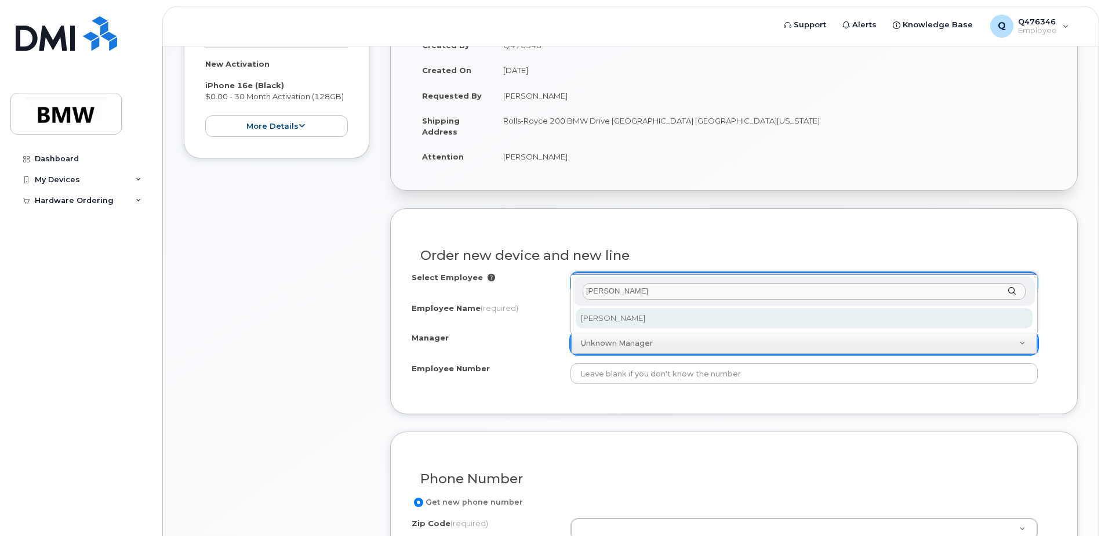
type input "seward"
select select "2965365"
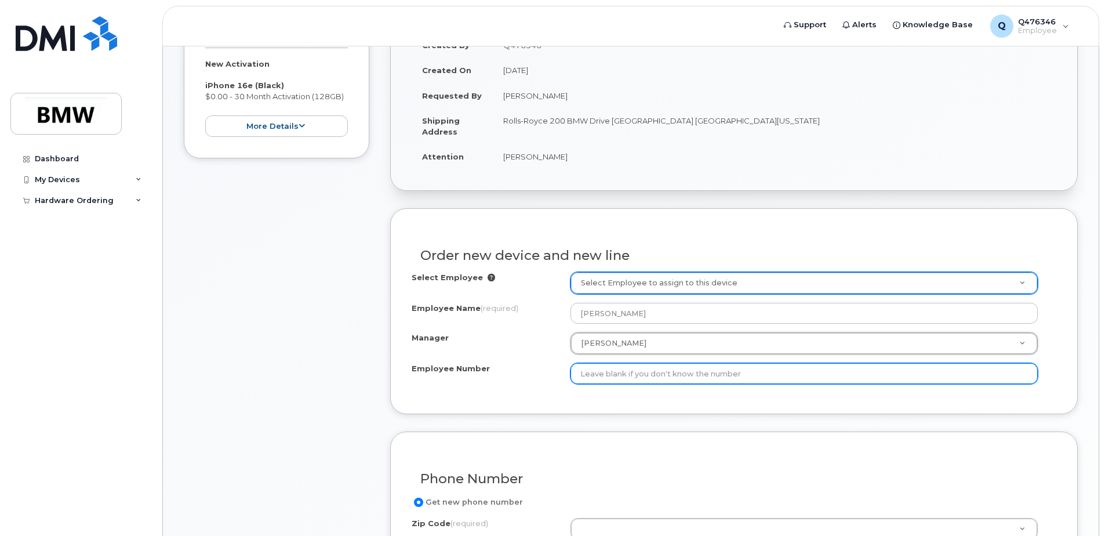
click at [642, 372] on input "Employee Number" at bounding box center [803, 373] width 467 height 21
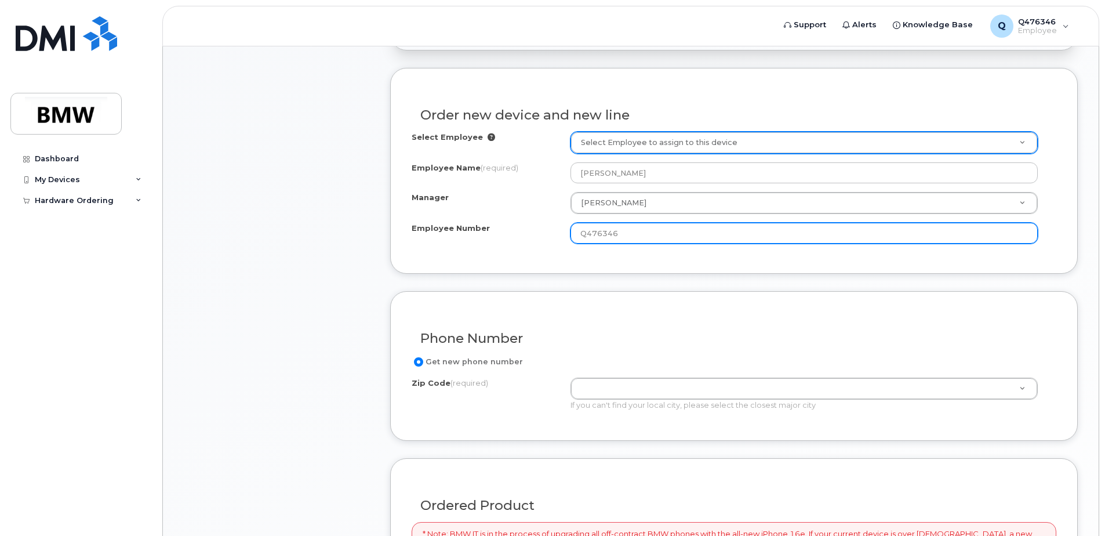
scroll to position [406, 0]
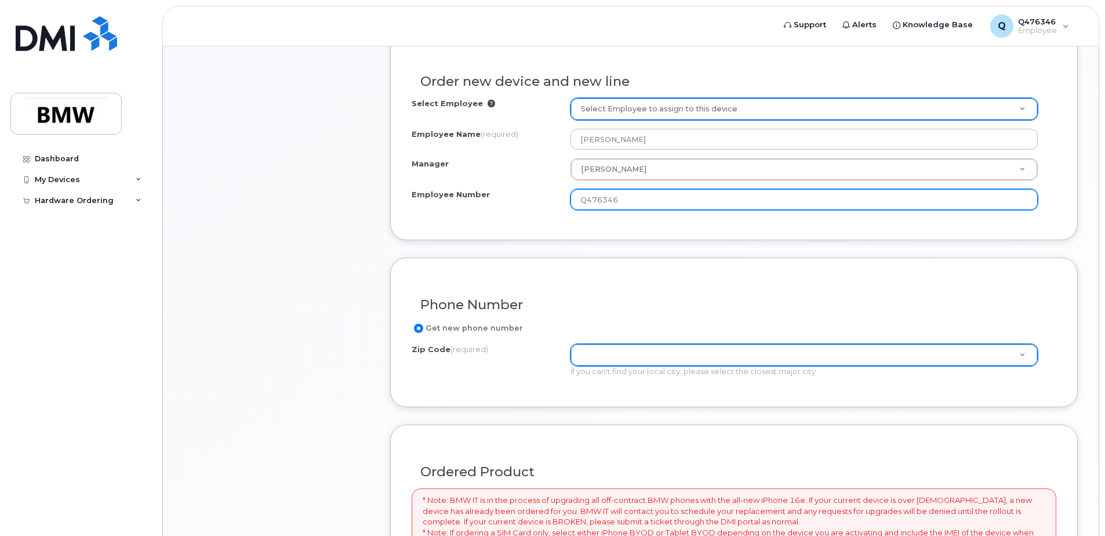
type input "Q476346"
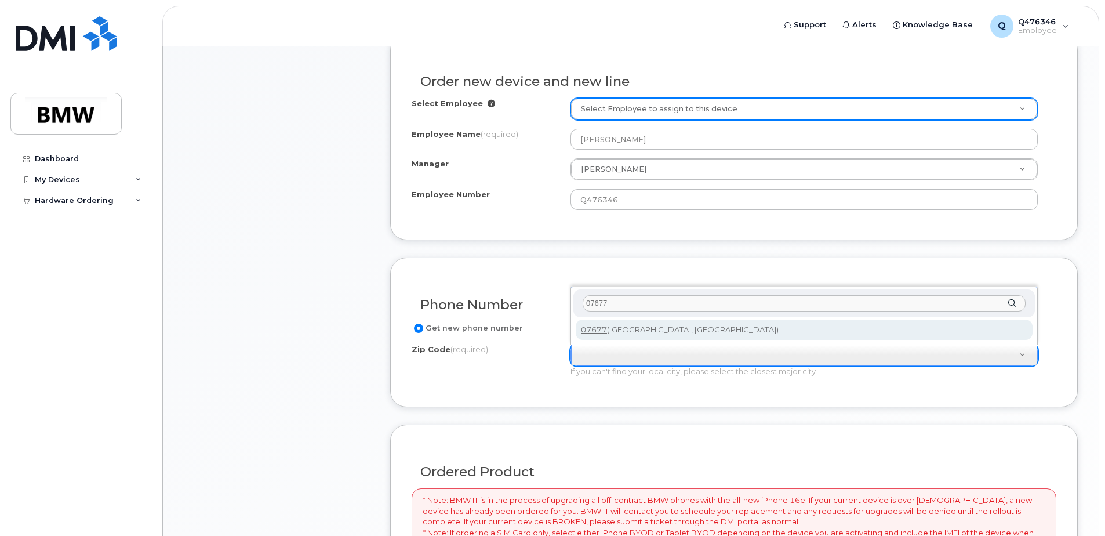
type input "07677"
type input "07677 (Woodcliff Lake, NJ)"
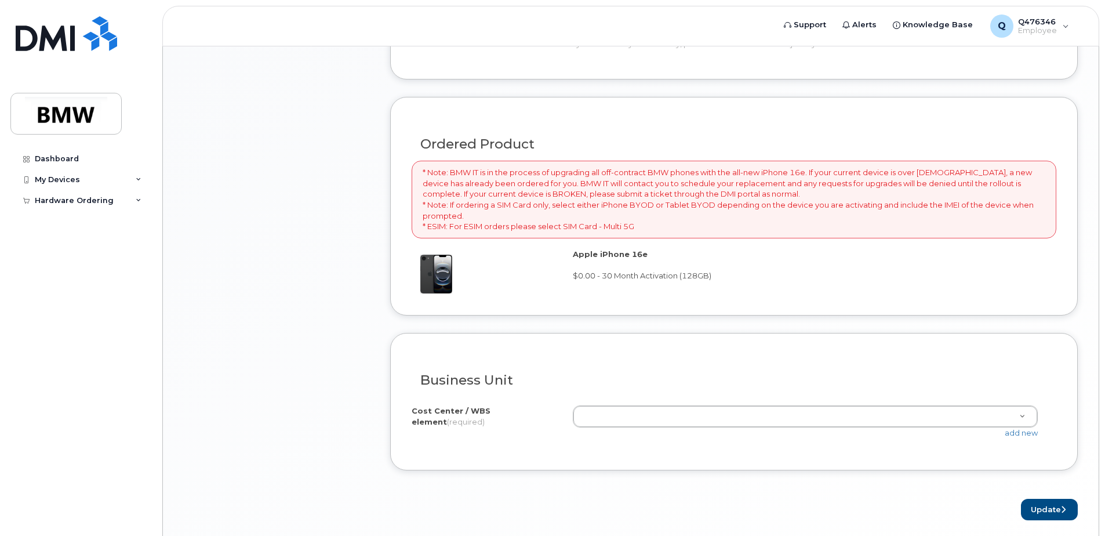
scroll to position [754, 0]
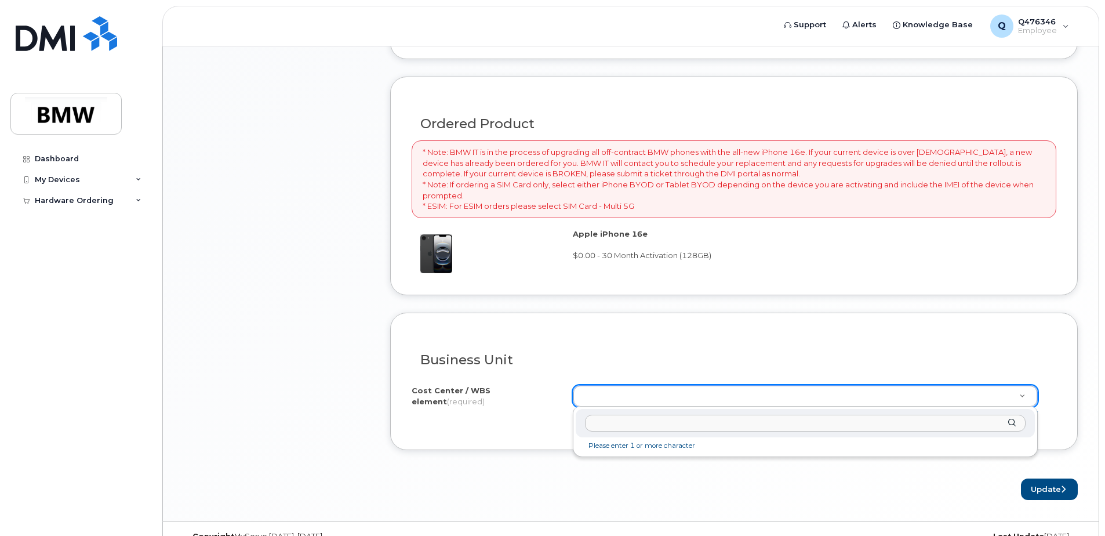
type input "R"
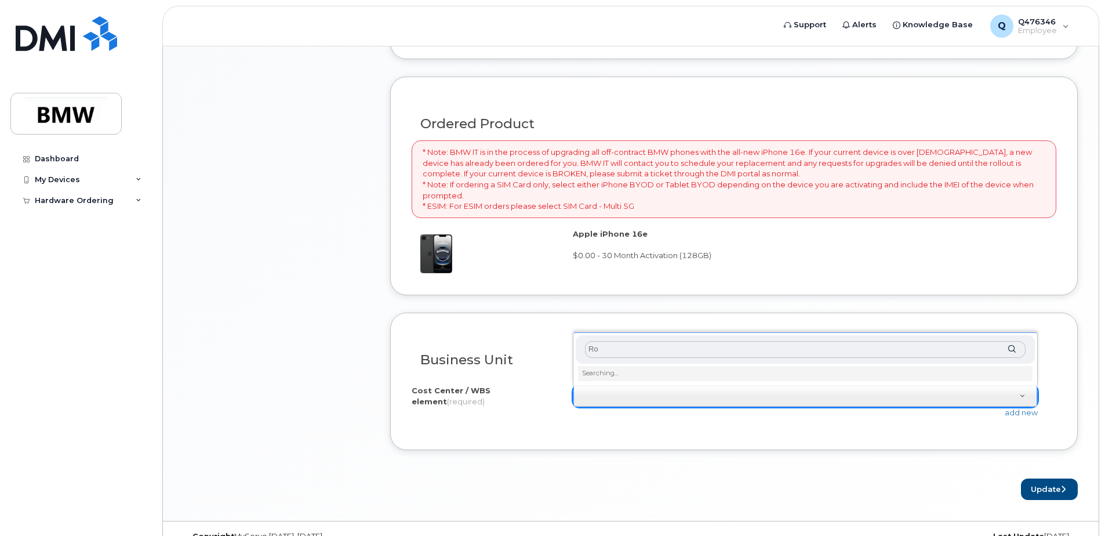
type input "R"
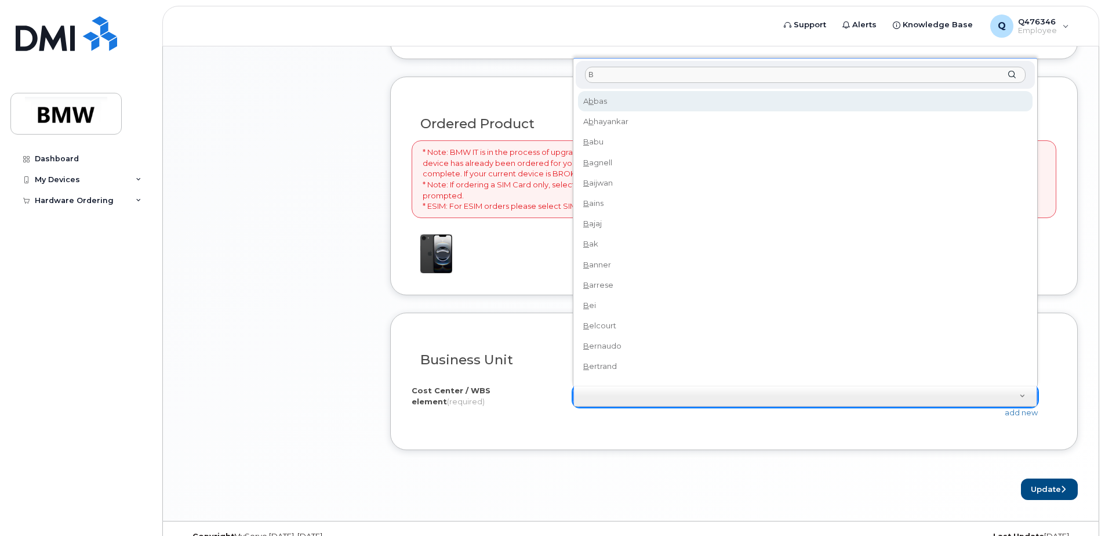
type input "BJ"
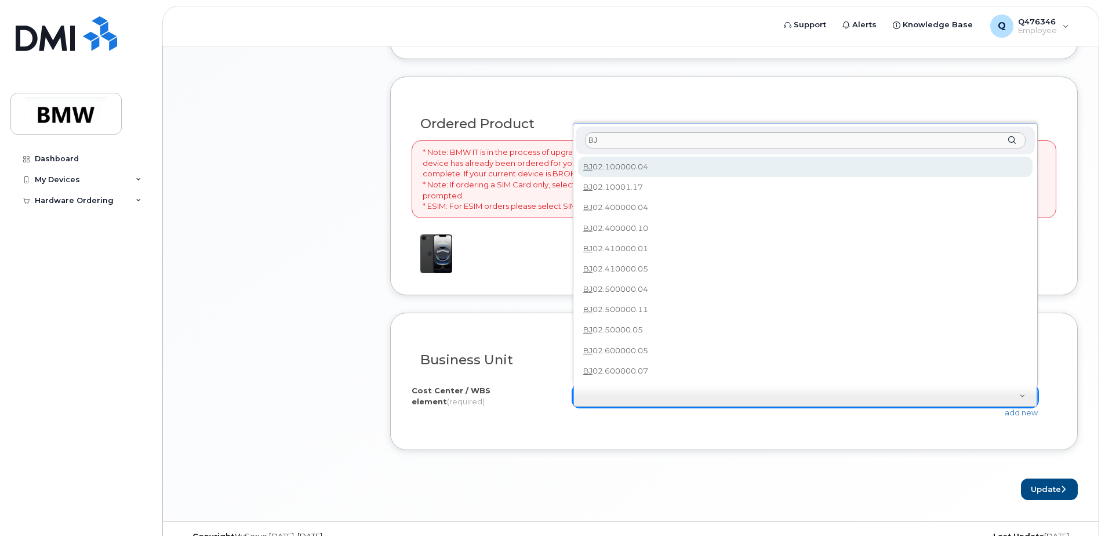
type input "BJ02.100000.04"
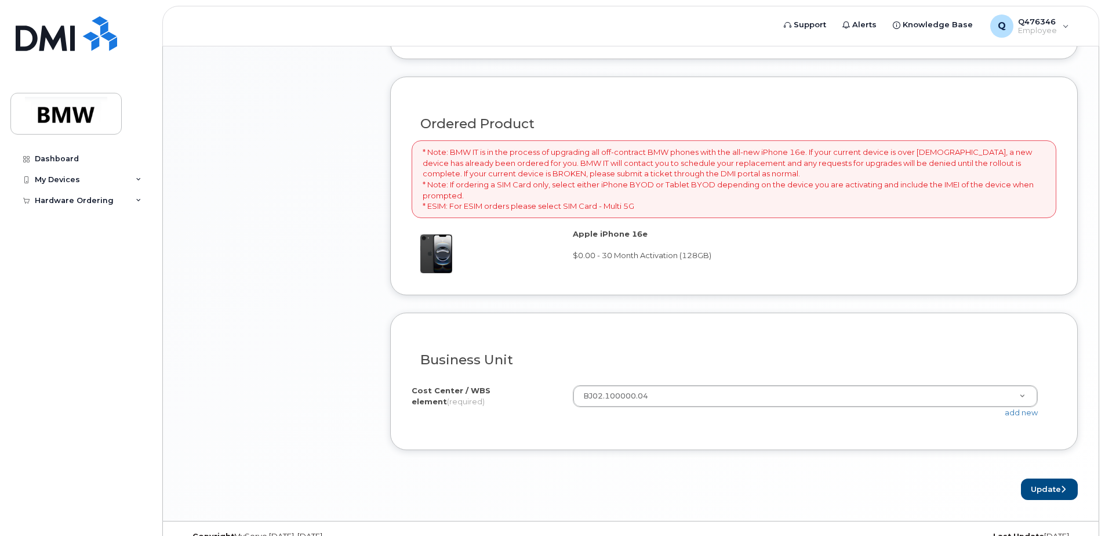
click at [561, 368] on div "Business Unit" at bounding box center [734, 355] width 645 height 42
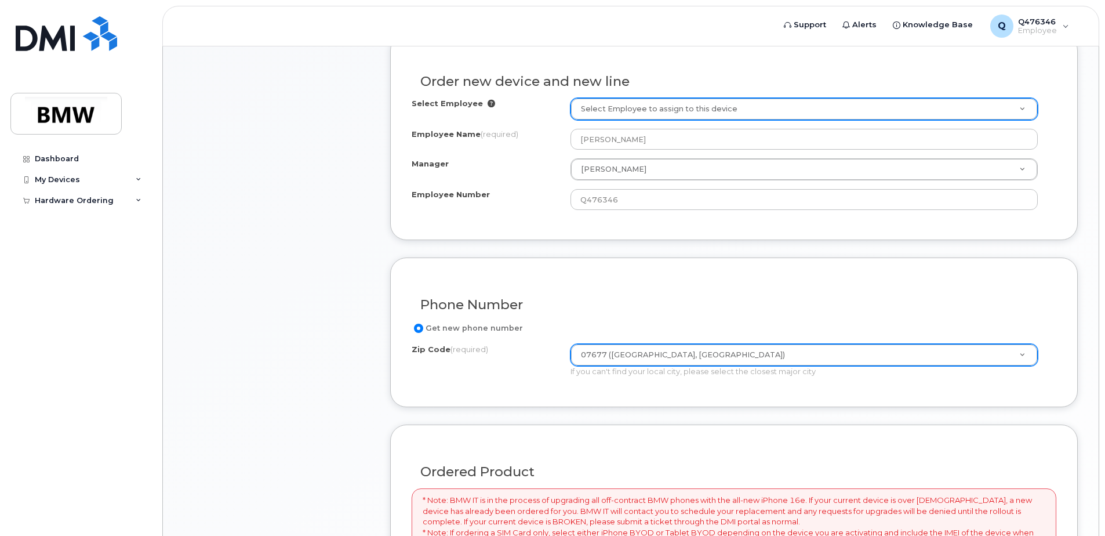
scroll to position [776, 0]
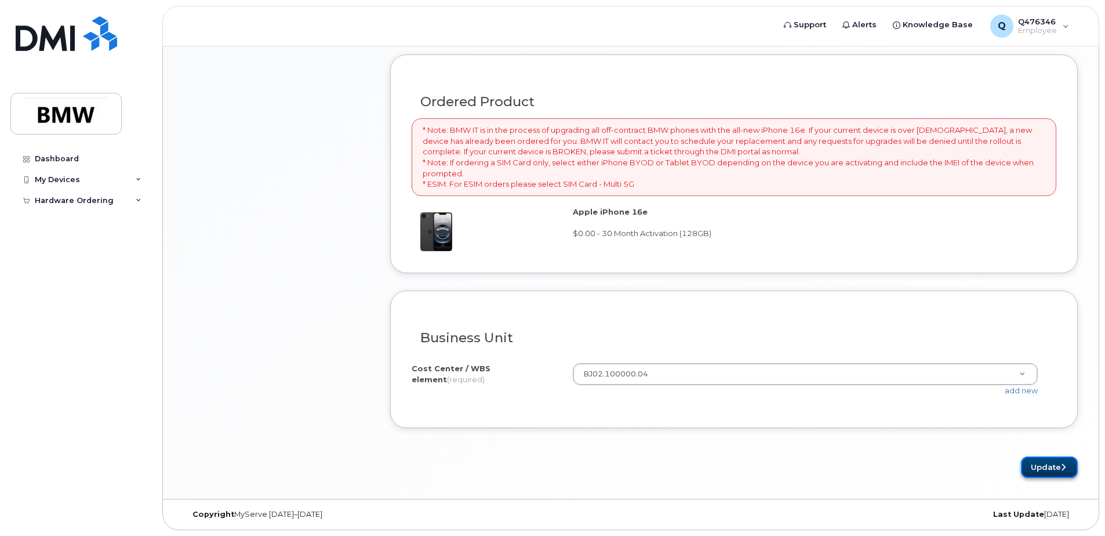
click at [1040, 460] on button "Update" at bounding box center [1049, 466] width 57 height 21
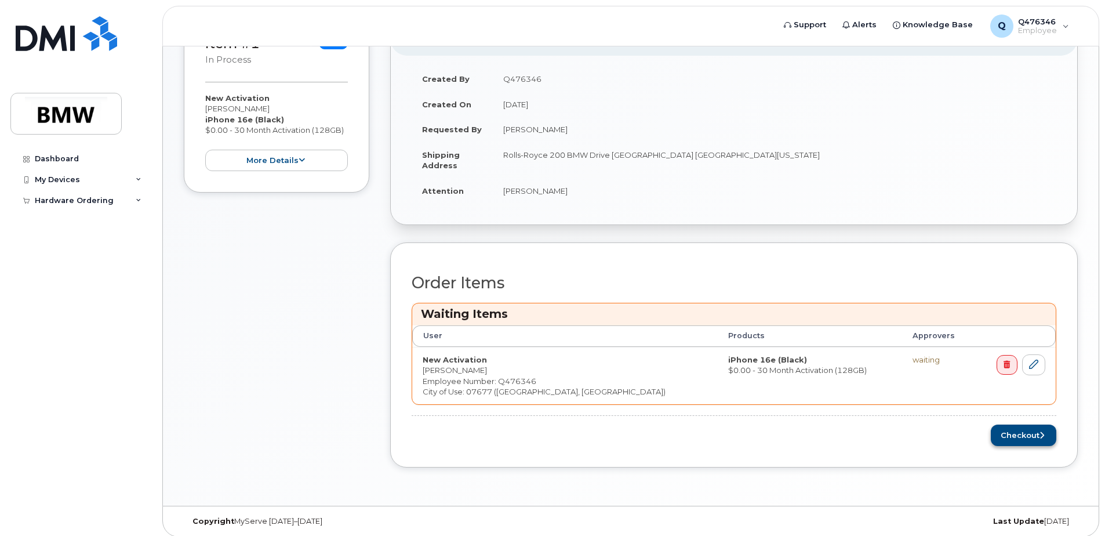
scroll to position [255, 0]
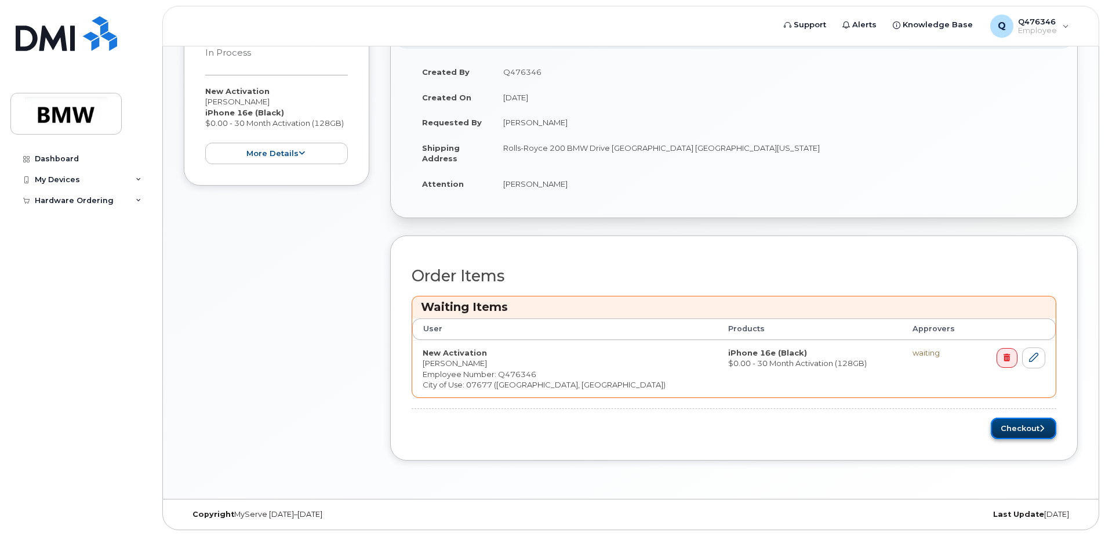
click at [1002, 421] on button "Checkout" at bounding box center [1024, 427] width 66 height 21
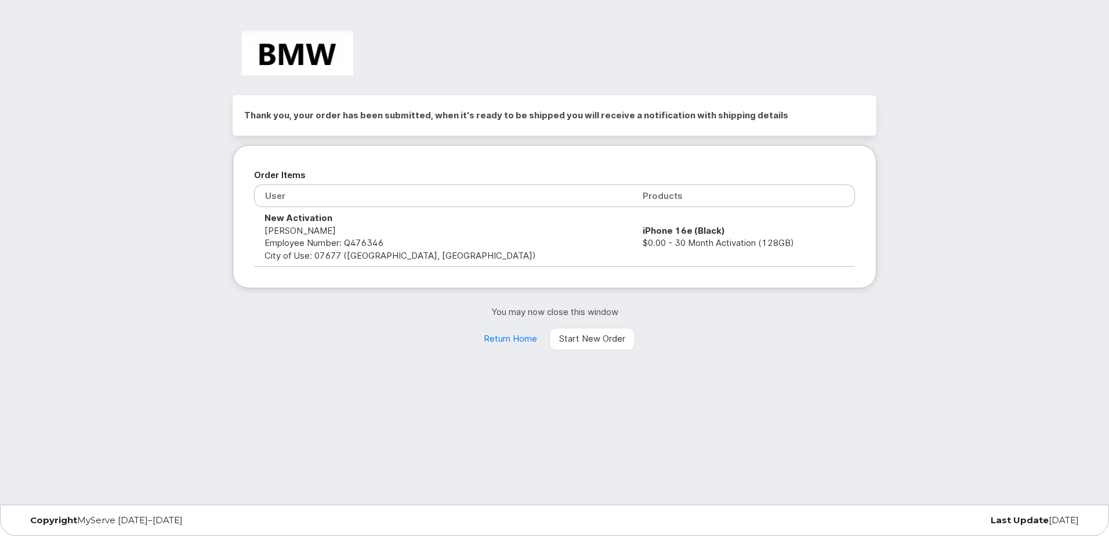
drag, startPoint x: 568, startPoint y: 230, endPoint x: 659, endPoint y: 233, distance: 91.1
click at [659, 233] on td "iPhone 16e (Black) $0.00 - 30 Month Activation (128GB)" at bounding box center [743, 237] width 223 height 60
drag, startPoint x: 659, startPoint y: 233, endPoint x: 577, endPoint y: 238, distance: 82.5
click at [632, 238] on td "iPhone 16e (Black) $0.00 - 30 Month Activation (128GB)" at bounding box center [743, 237] width 223 height 60
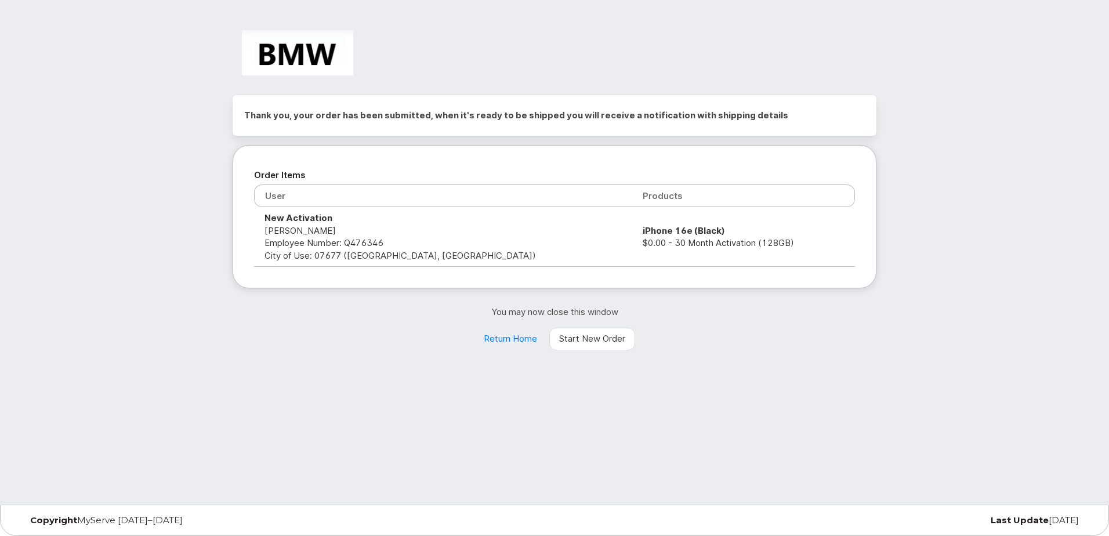
drag, startPoint x: 577, startPoint y: 238, endPoint x: 770, endPoint y: 297, distance: 202.1
click at [770, 297] on div "Thank you, your order has been submitted, when it's ready to be shipped you wil…" at bounding box center [554, 222] width 644 height 255
